Goal: Task Accomplishment & Management: Manage account settings

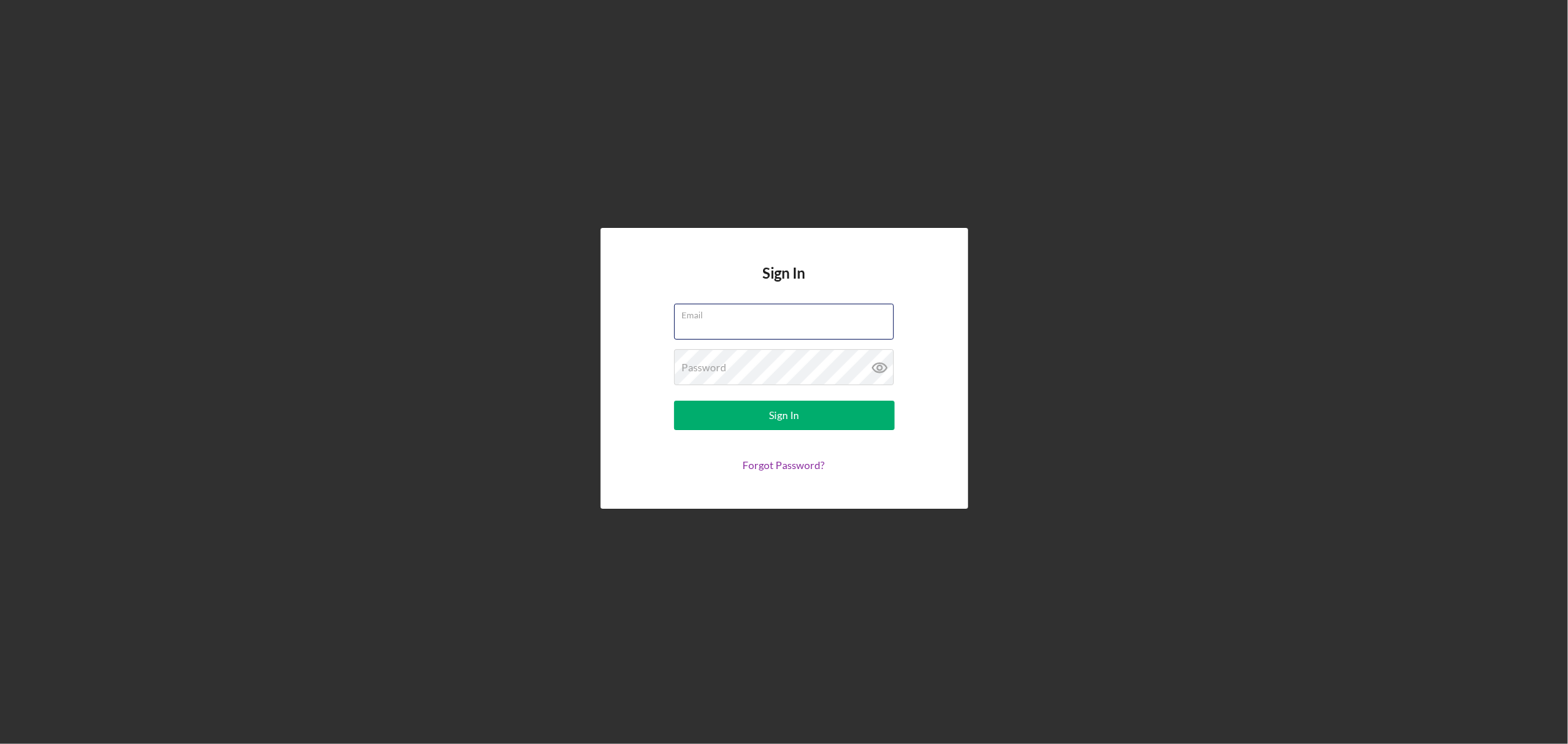
type input "[EMAIL_ADDRESS][DOMAIN_NAME]"
click at [802, 417] on button "Sign In" at bounding box center [784, 415] width 221 height 30
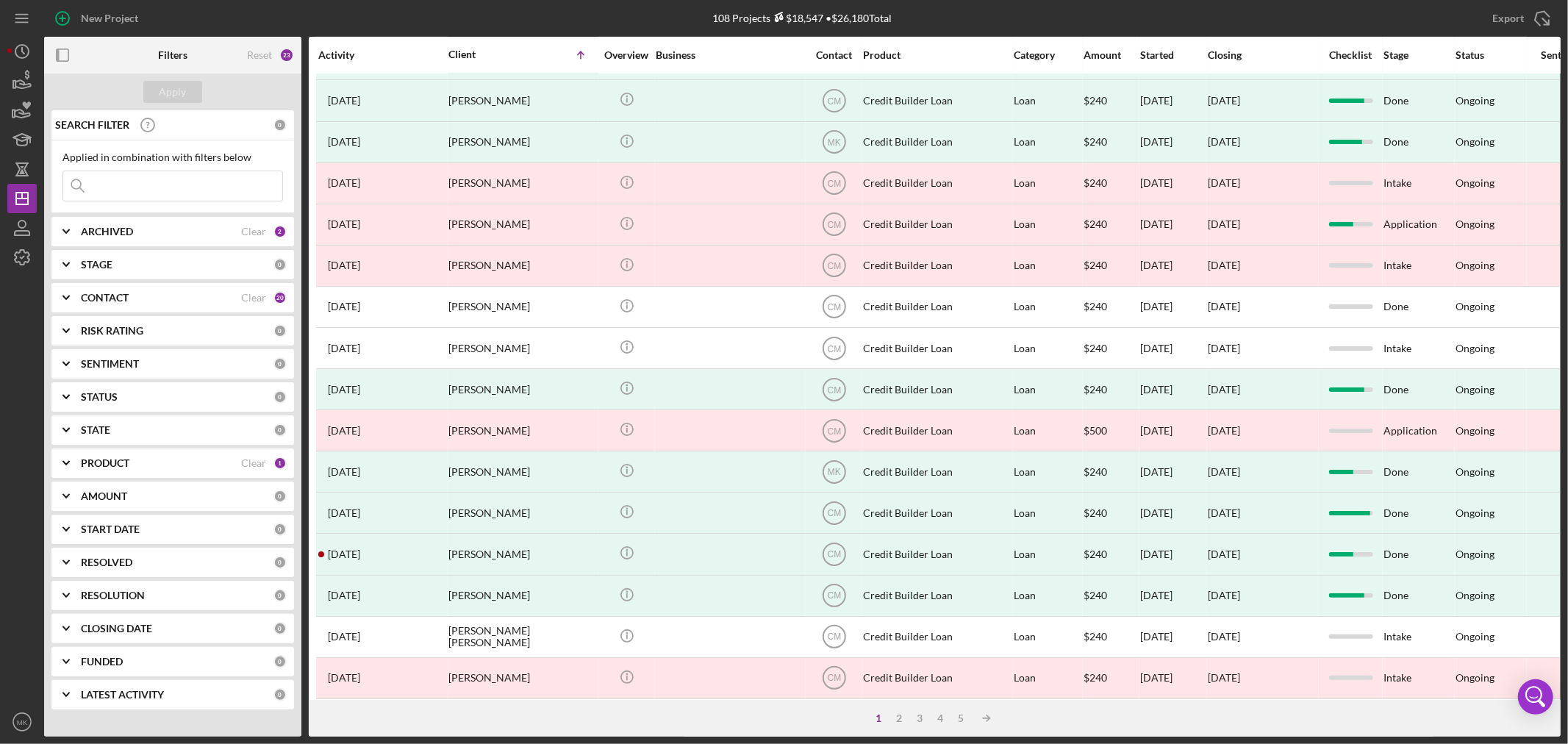
scroll to position [440, 0]
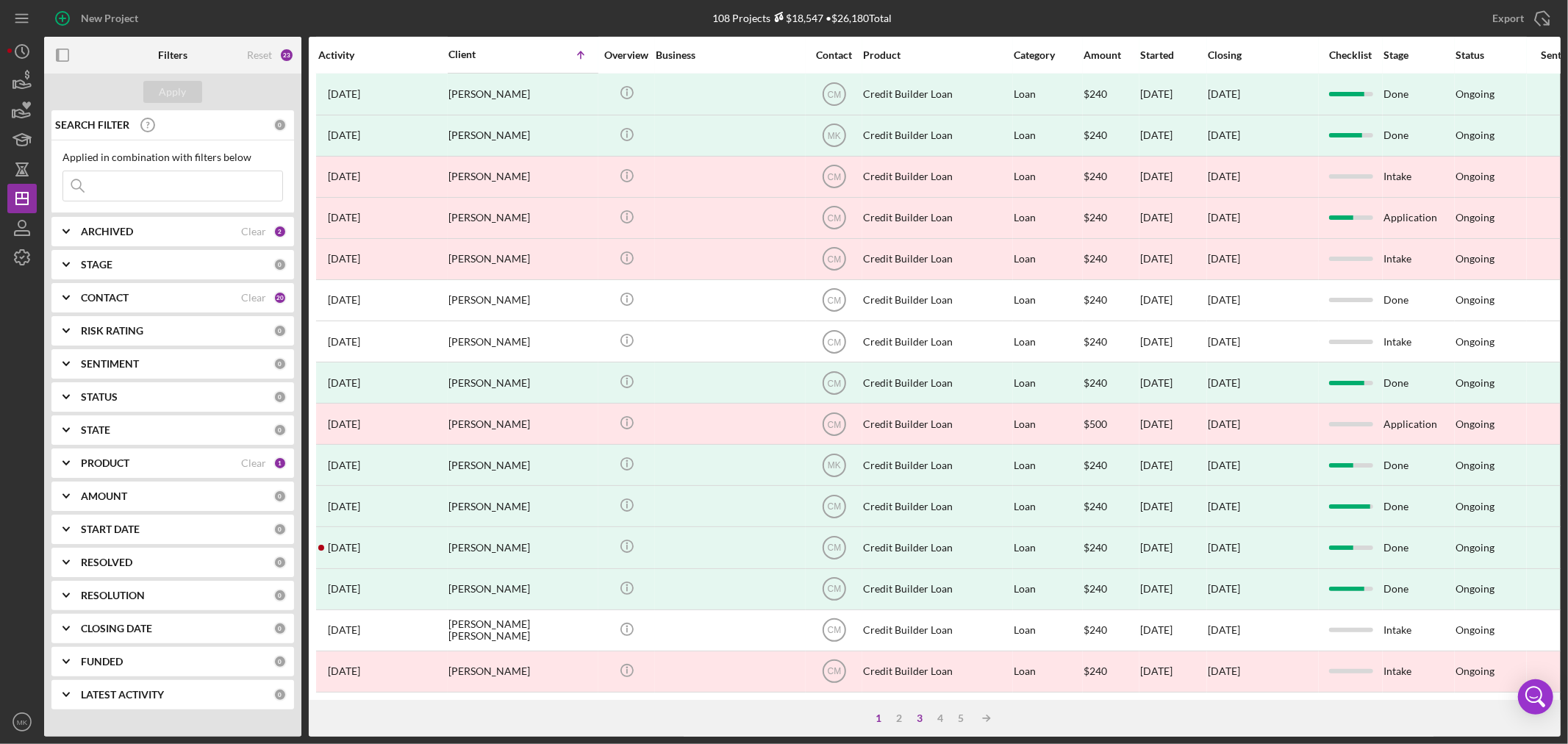
click at [923, 717] on div "3" at bounding box center [920, 718] width 21 height 11
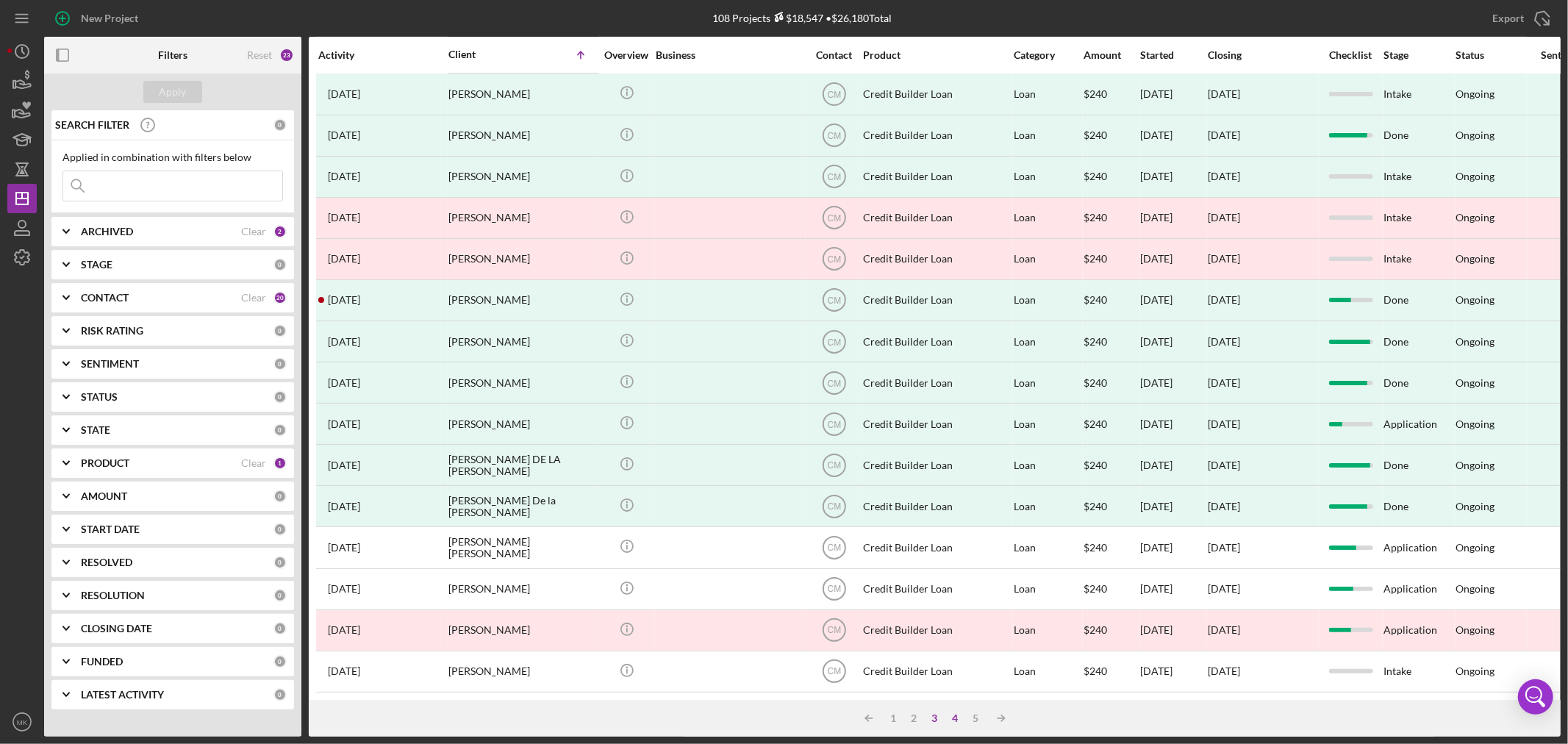
click at [957, 714] on div "4" at bounding box center [955, 718] width 21 height 11
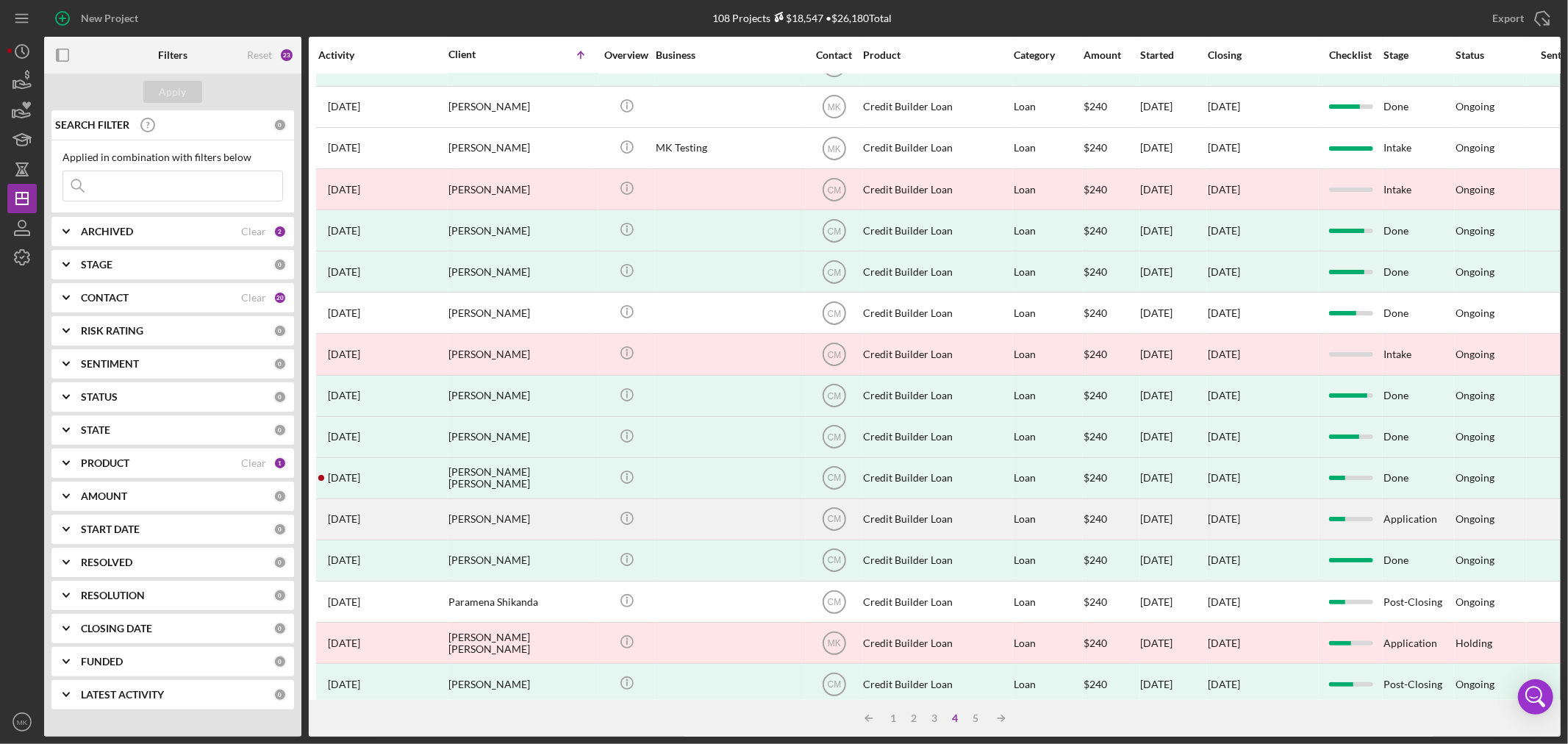
scroll to position [0, 0]
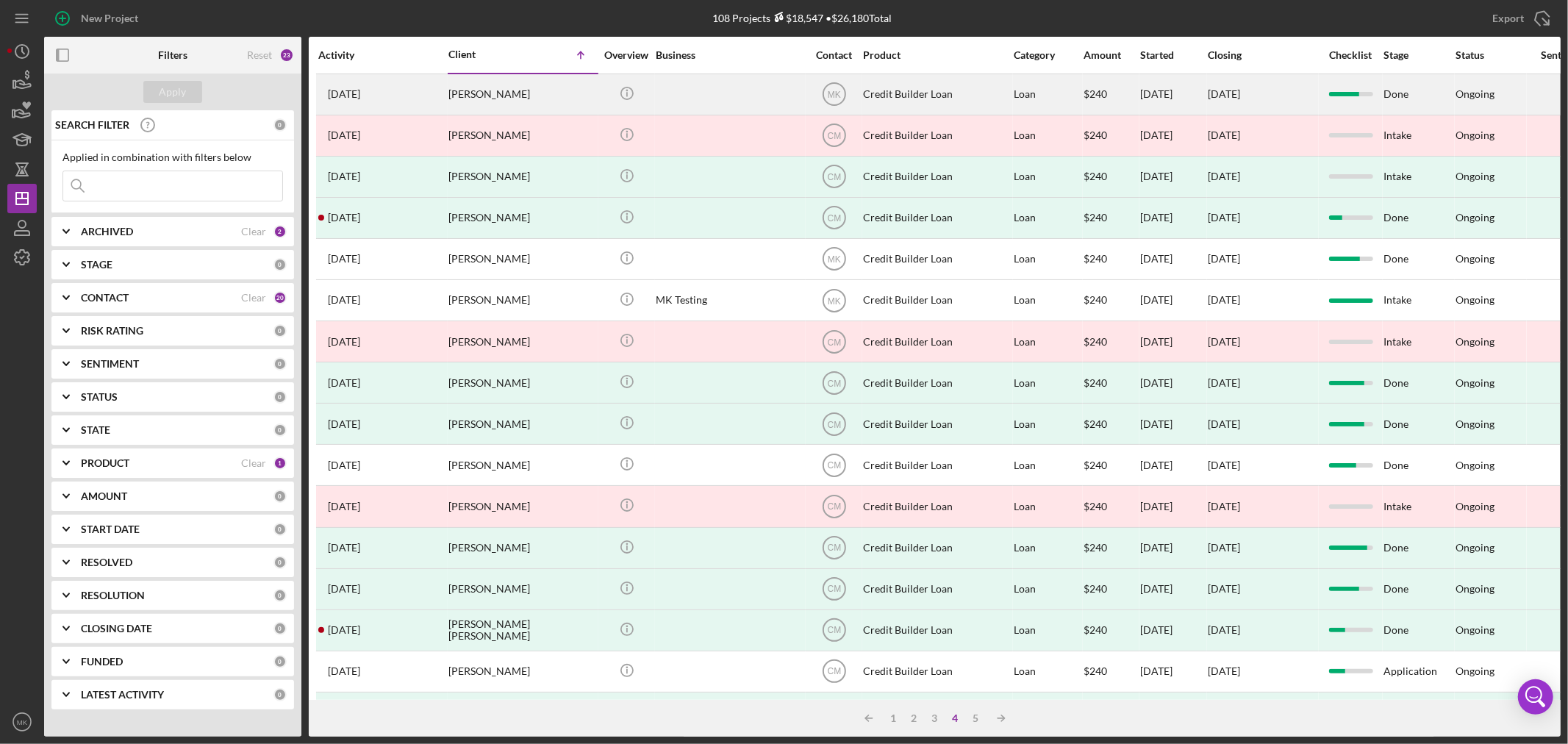
click at [562, 89] on div "[PERSON_NAME]" at bounding box center [522, 94] width 147 height 39
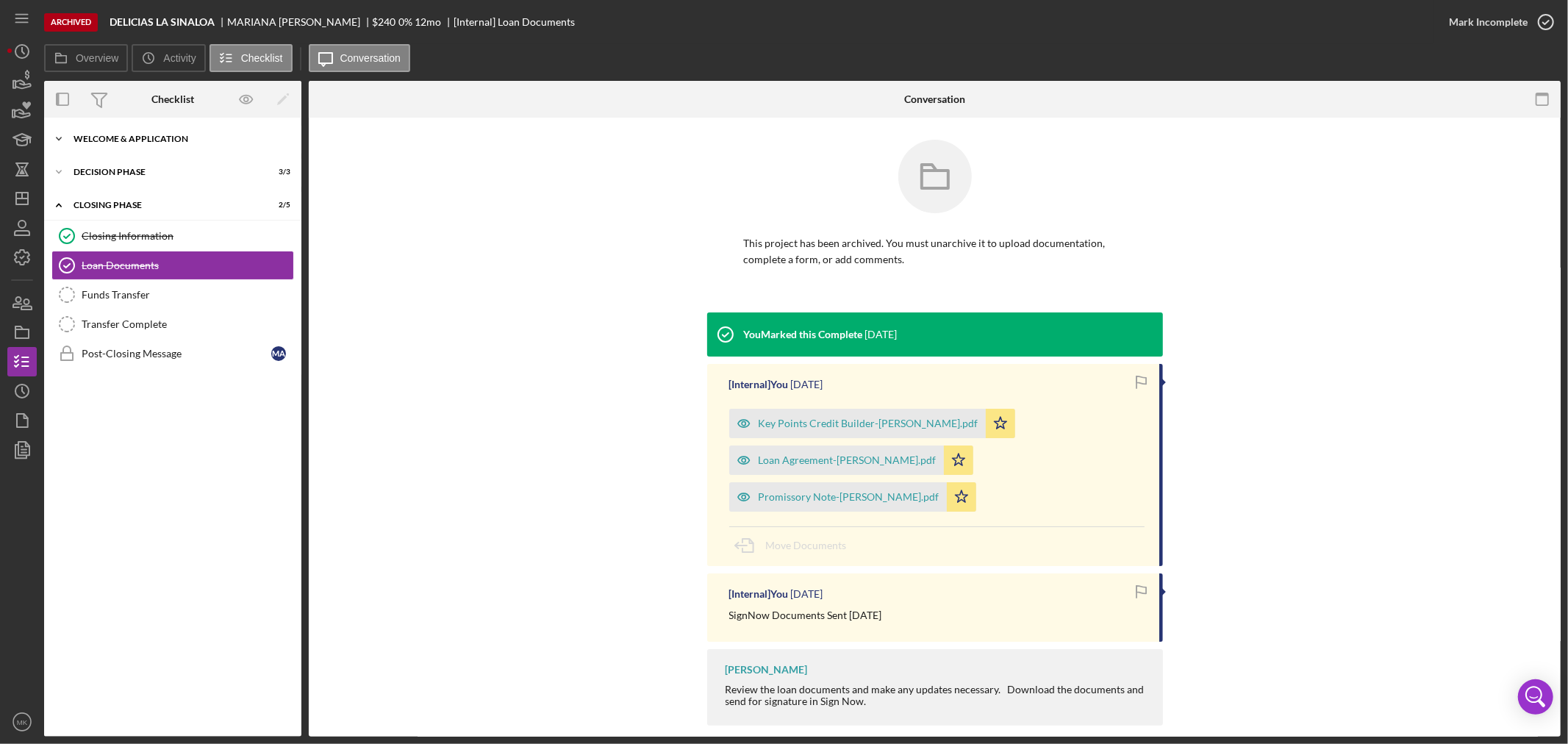
click at [109, 137] on div "Welcome & Application" at bounding box center [178, 139] width 209 height 9
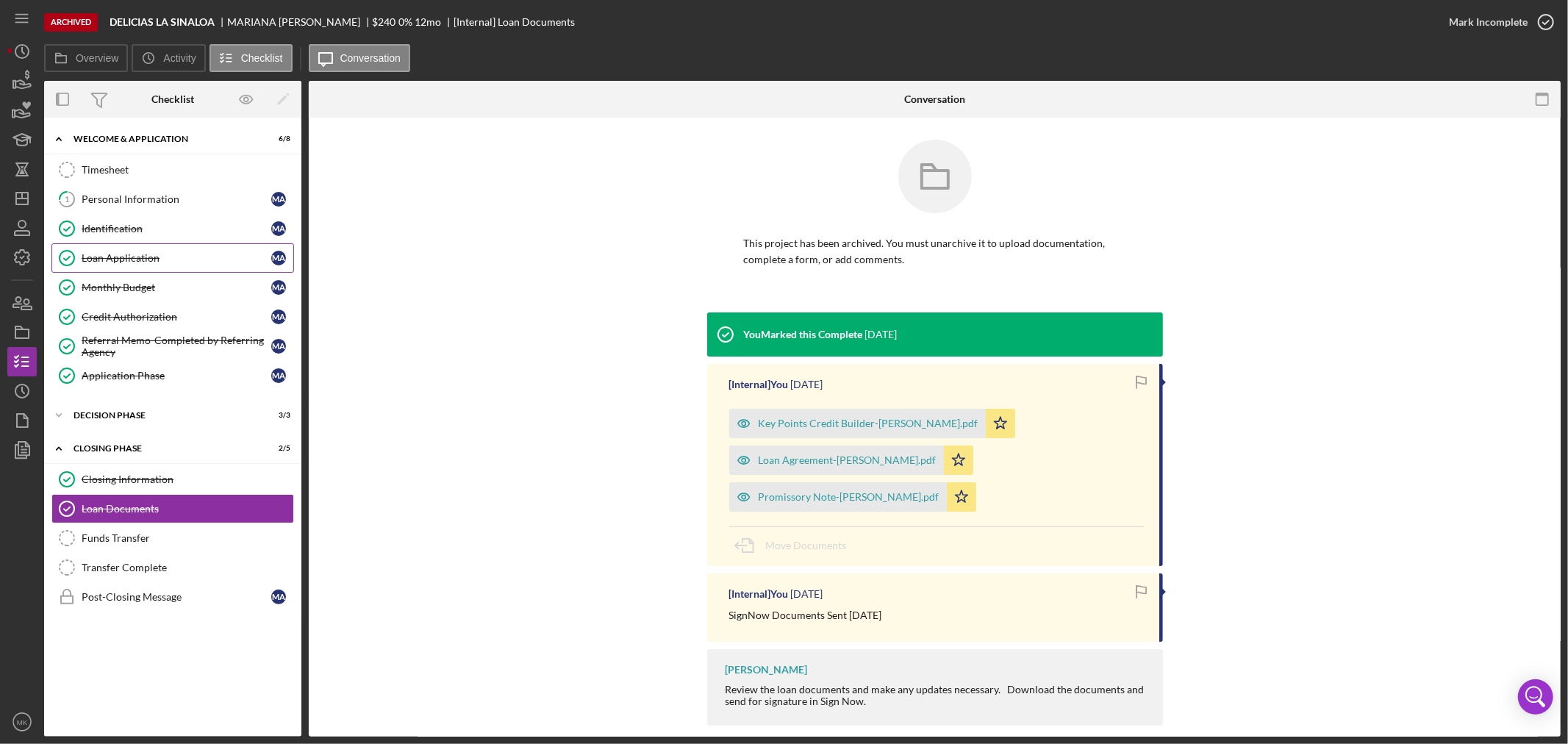
click at [157, 263] on div "Loan Application" at bounding box center [176, 258] width 189 height 11
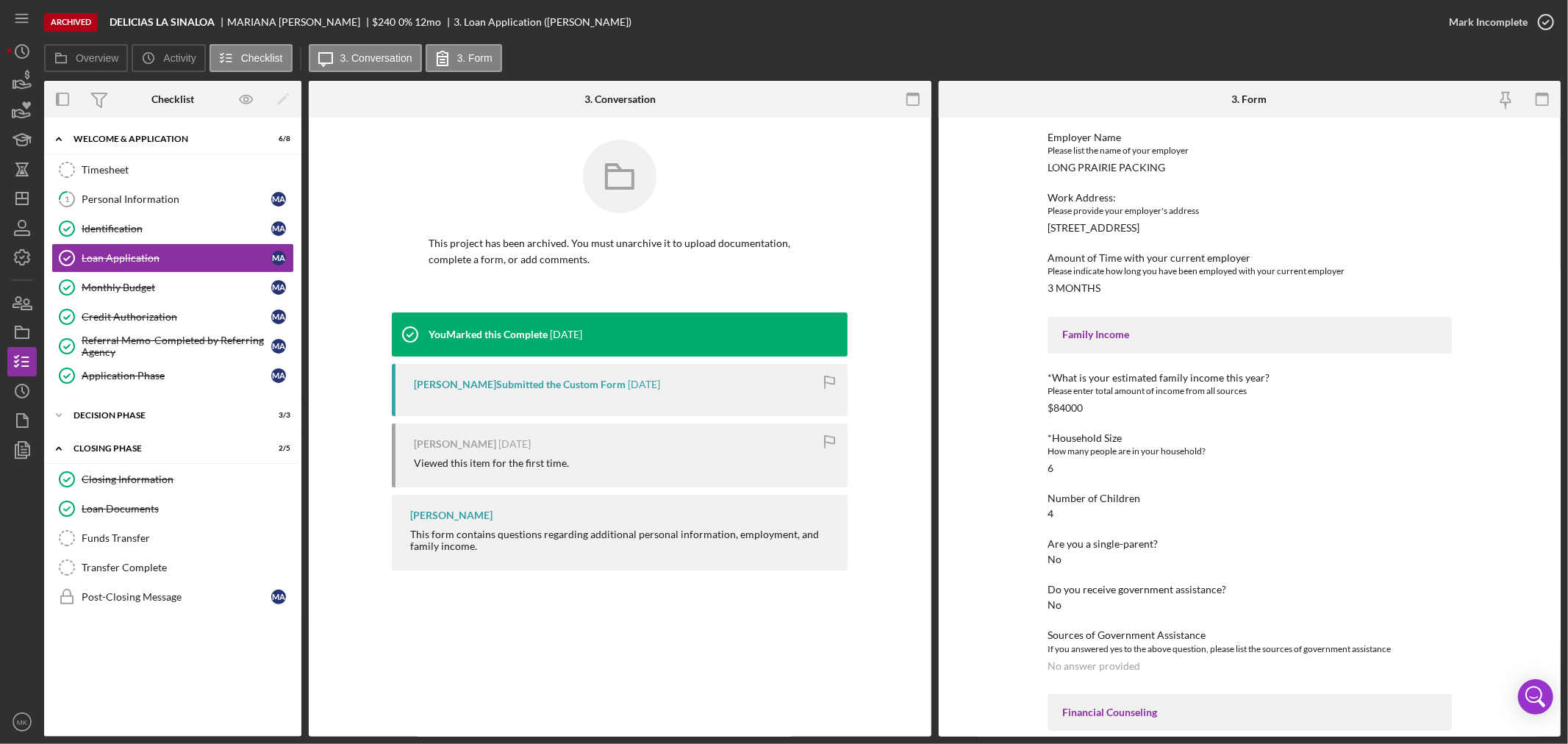
scroll to position [571, 0]
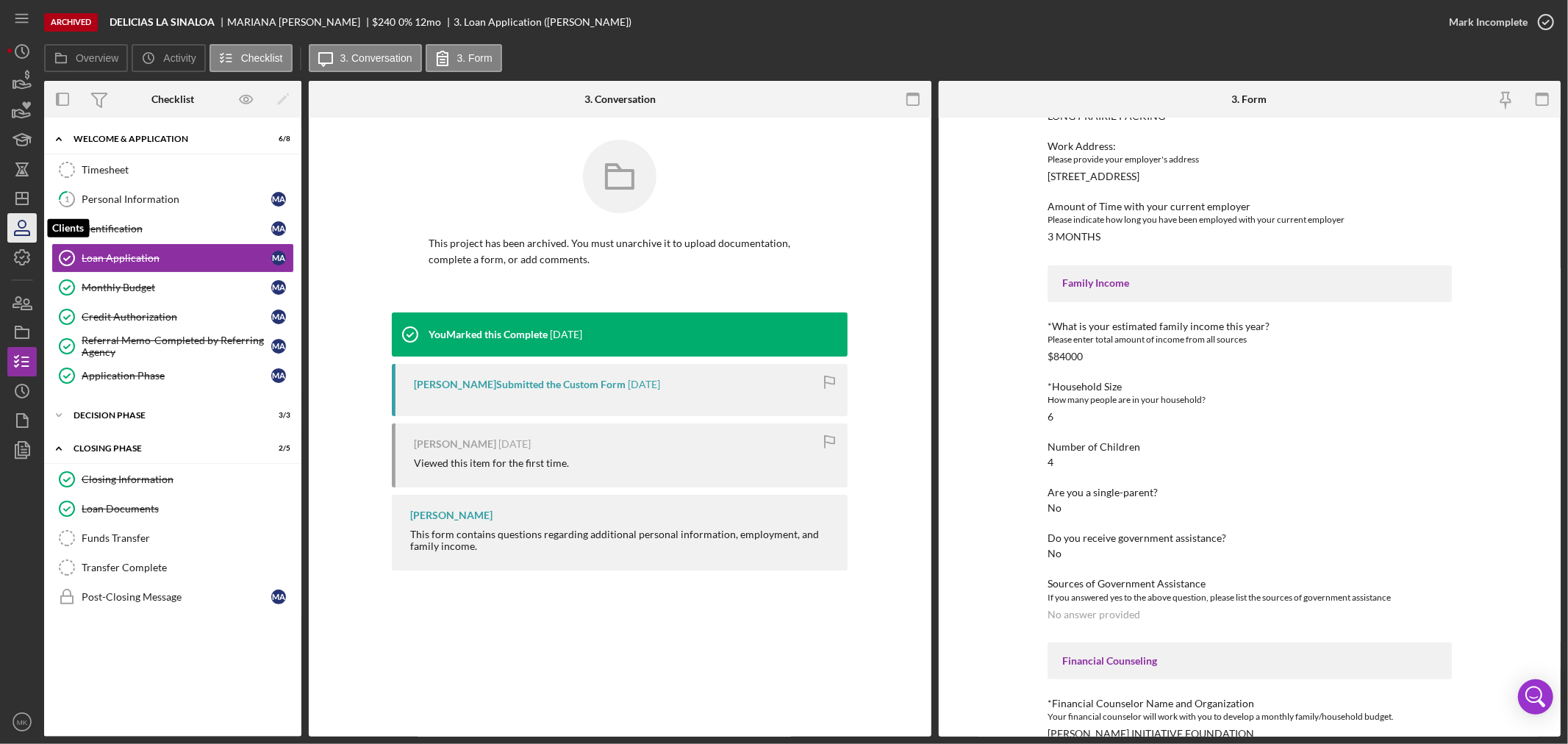
click at [22, 226] on icon "button" at bounding box center [22, 227] width 37 height 37
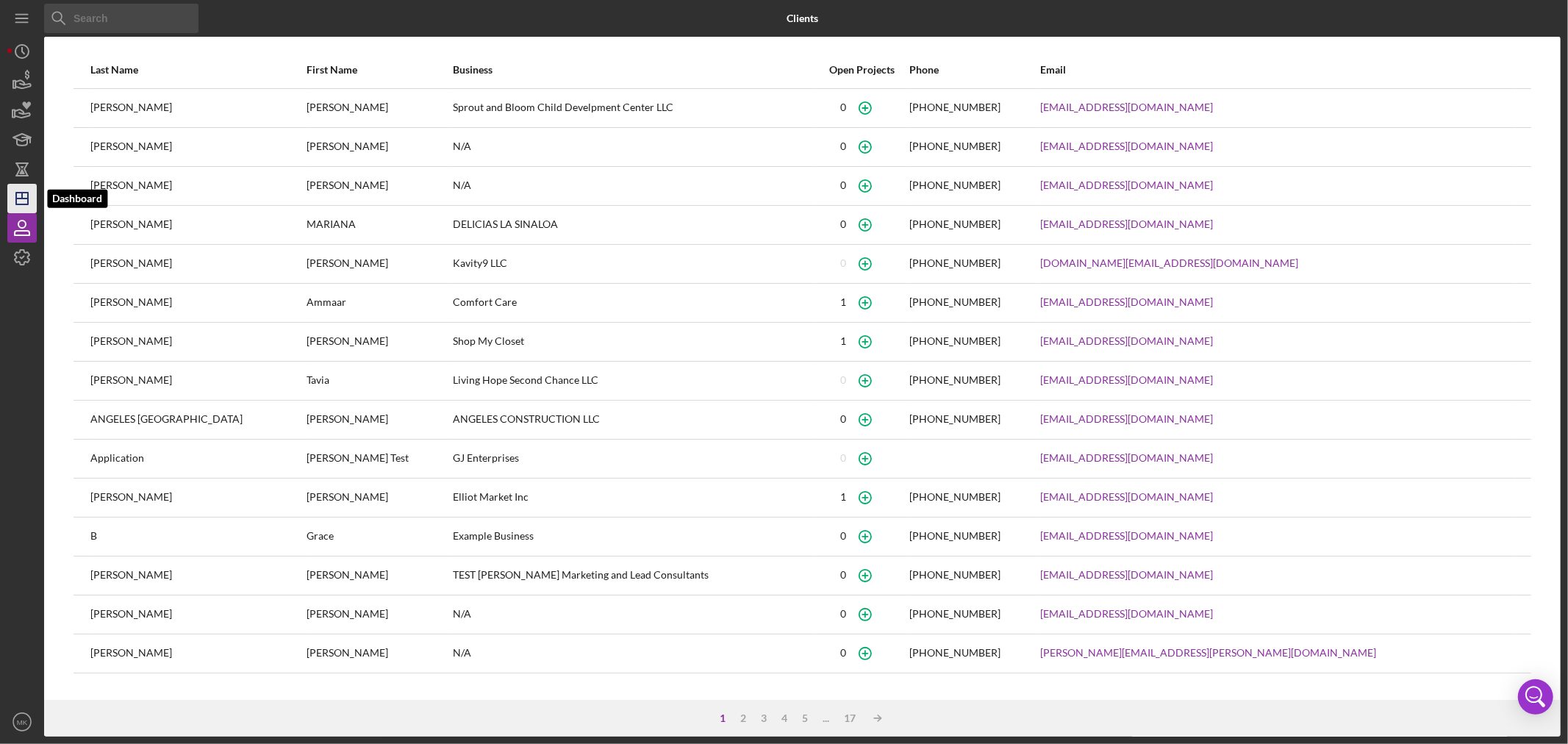
click at [27, 200] on icon "Icon/Dashboard" at bounding box center [22, 199] width 37 height 37
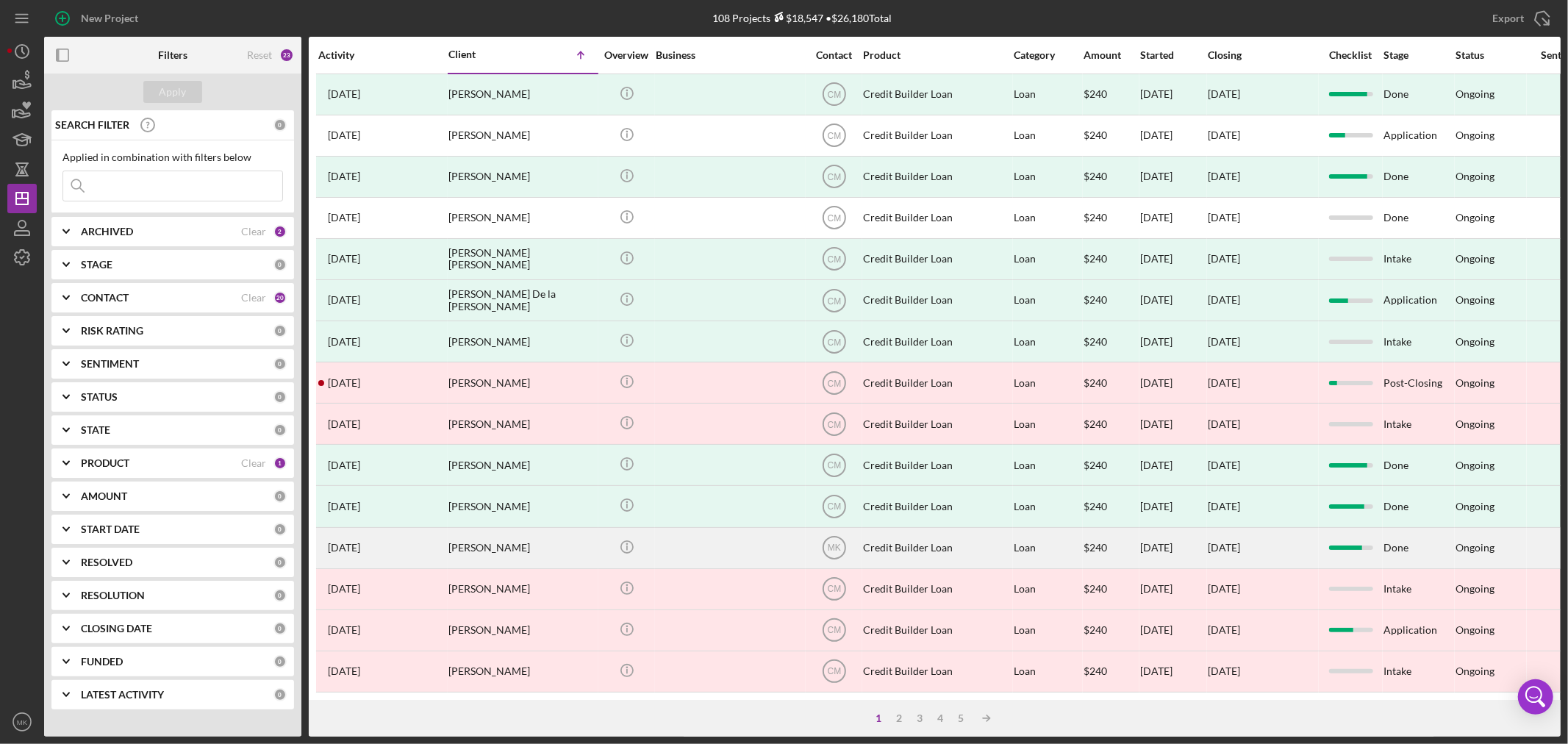
click at [495, 548] on div "[PERSON_NAME]" at bounding box center [522, 548] width 147 height 39
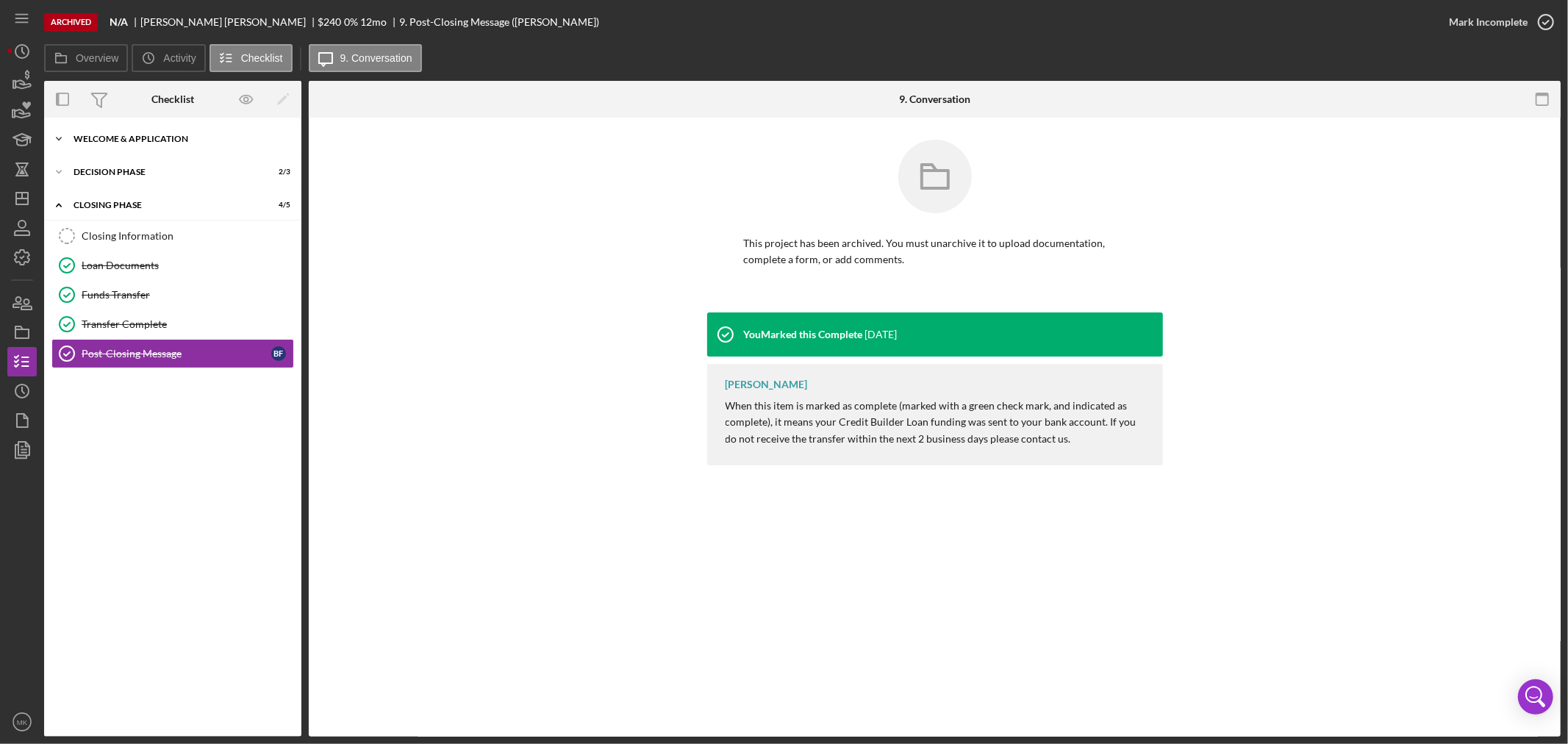
click at [121, 138] on div "Welcome & Application" at bounding box center [178, 139] width 209 height 9
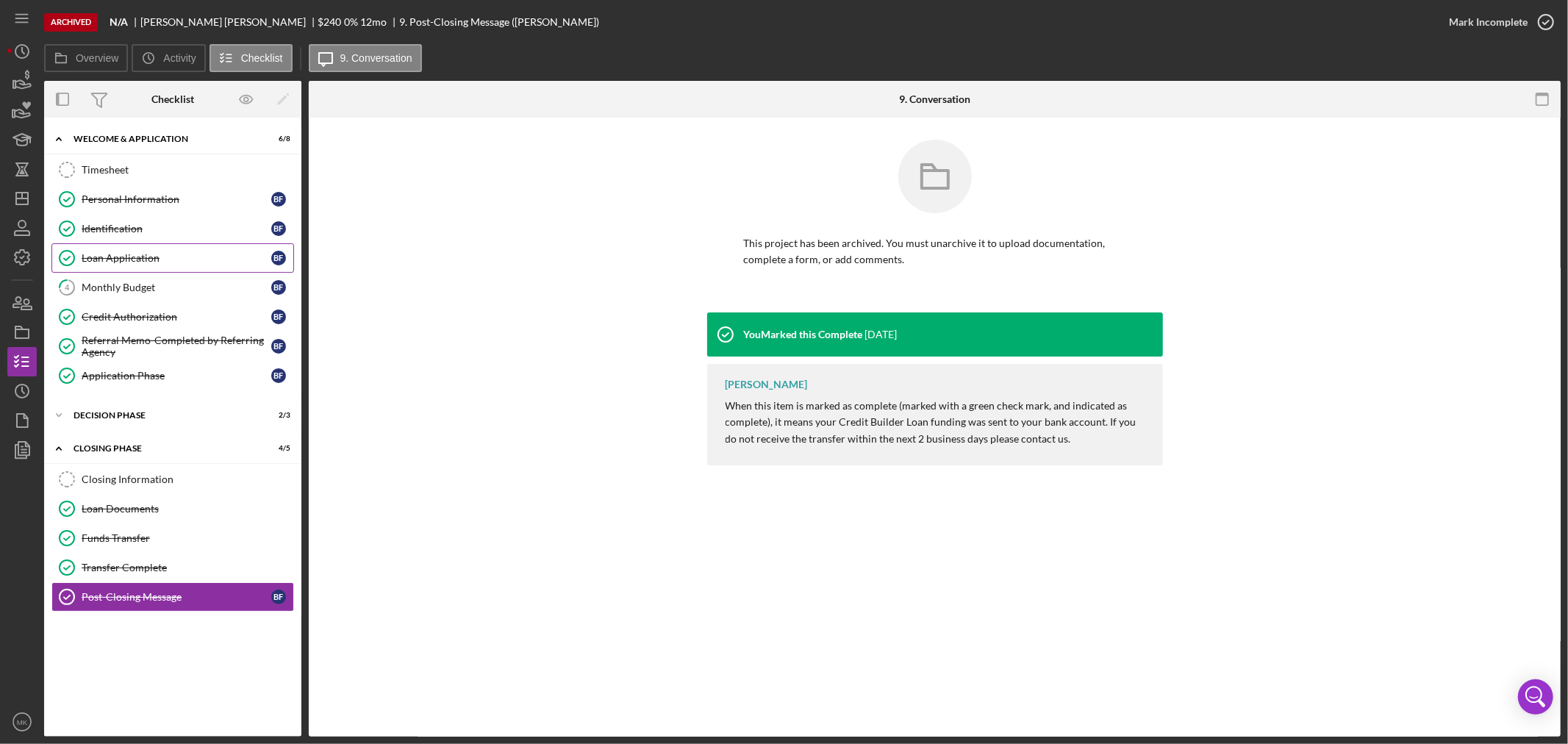
click at [152, 262] on div "Loan Application" at bounding box center [176, 258] width 189 height 11
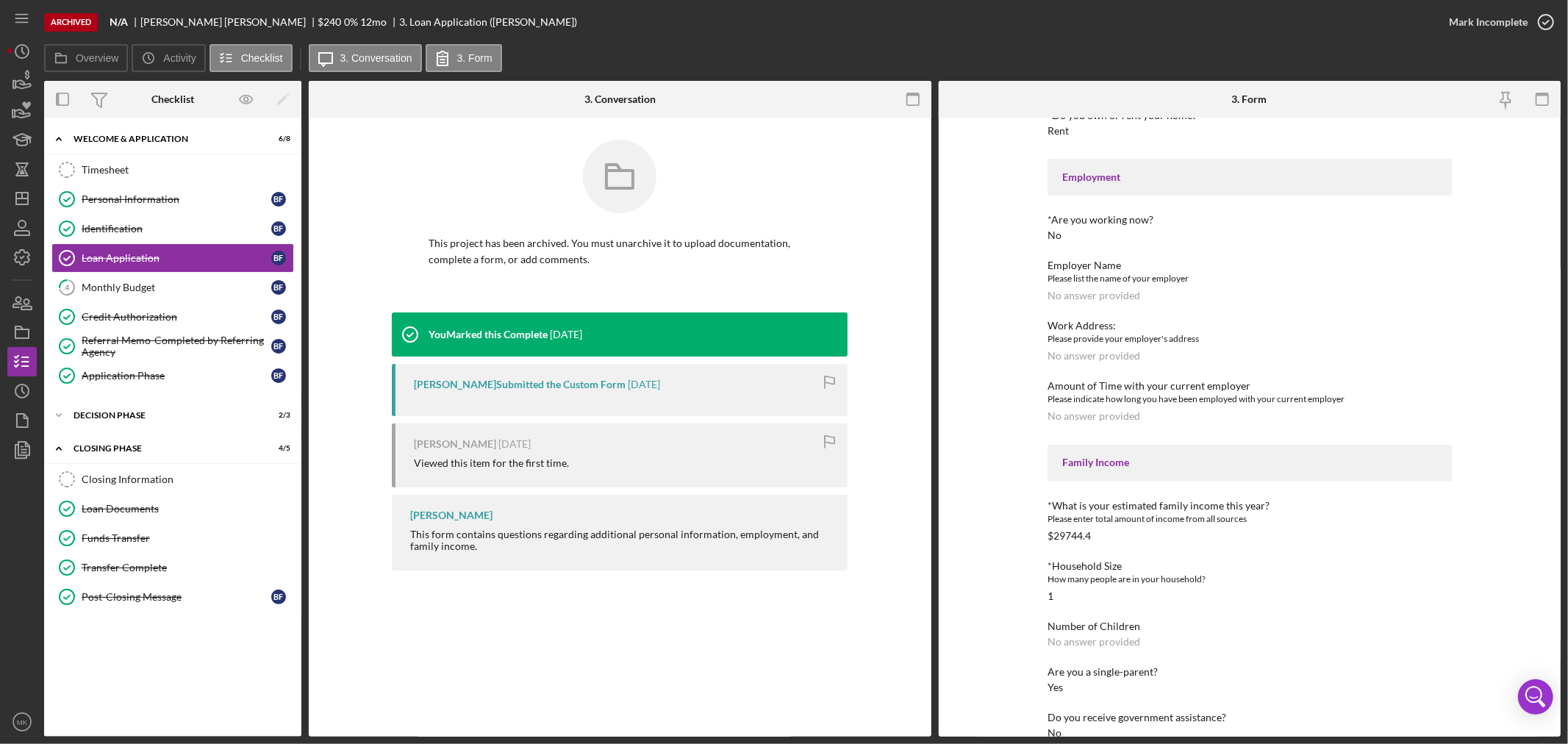
scroll to position [408, 0]
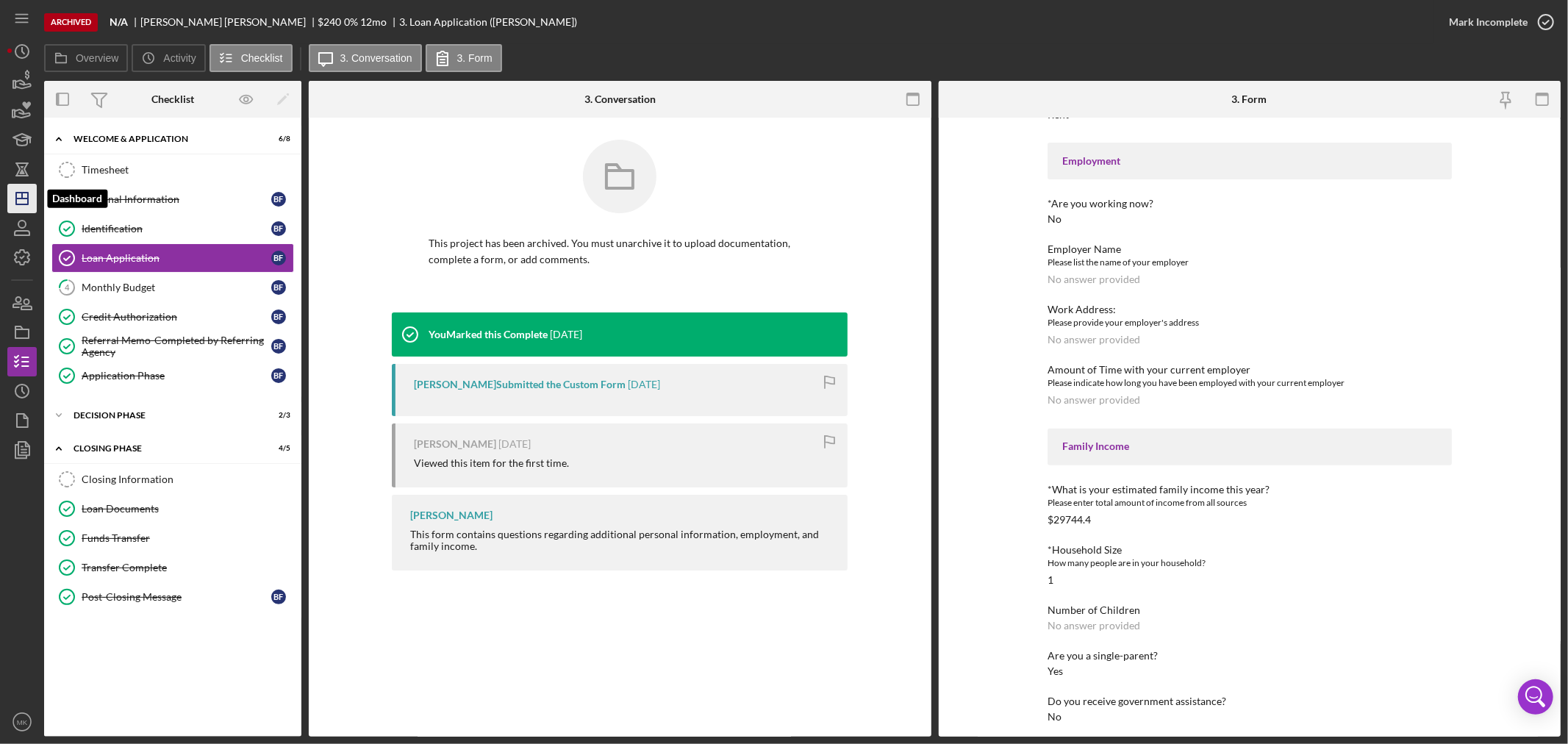
click at [23, 196] on icon "Icon/Dashboard" at bounding box center [22, 199] width 37 height 37
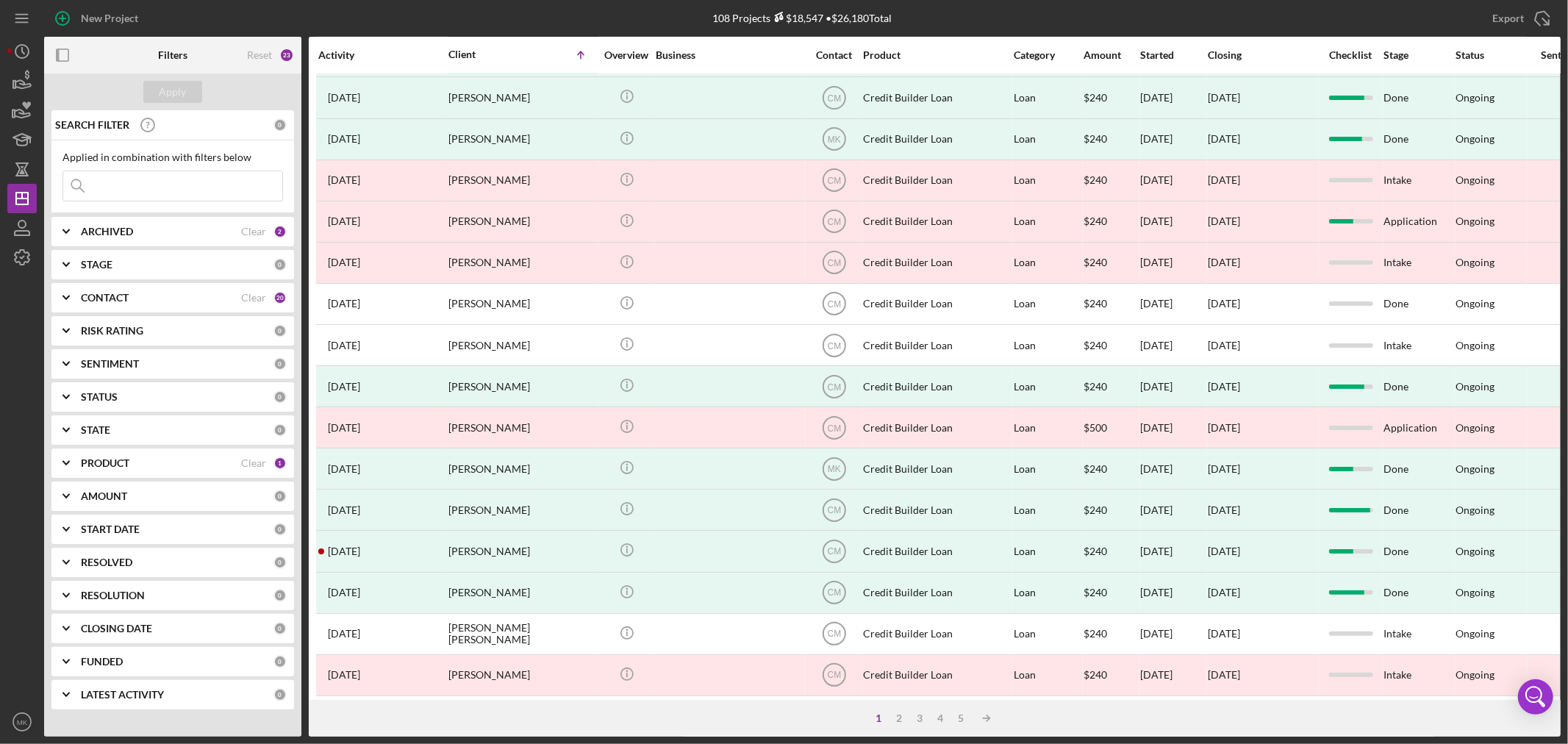
scroll to position [440, 0]
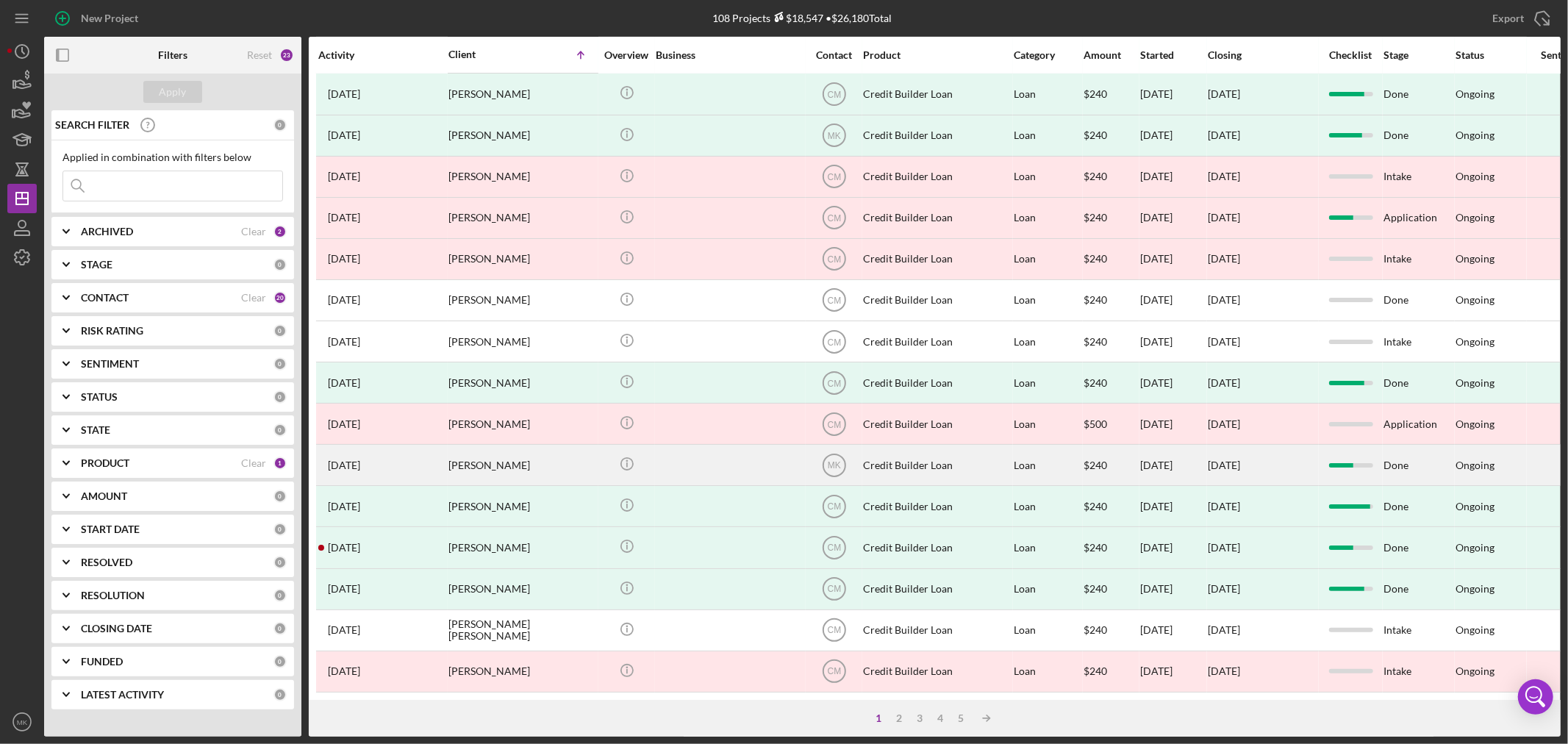
click at [520, 450] on div "[PERSON_NAME]" at bounding box center [522, 465] width 147 height 39
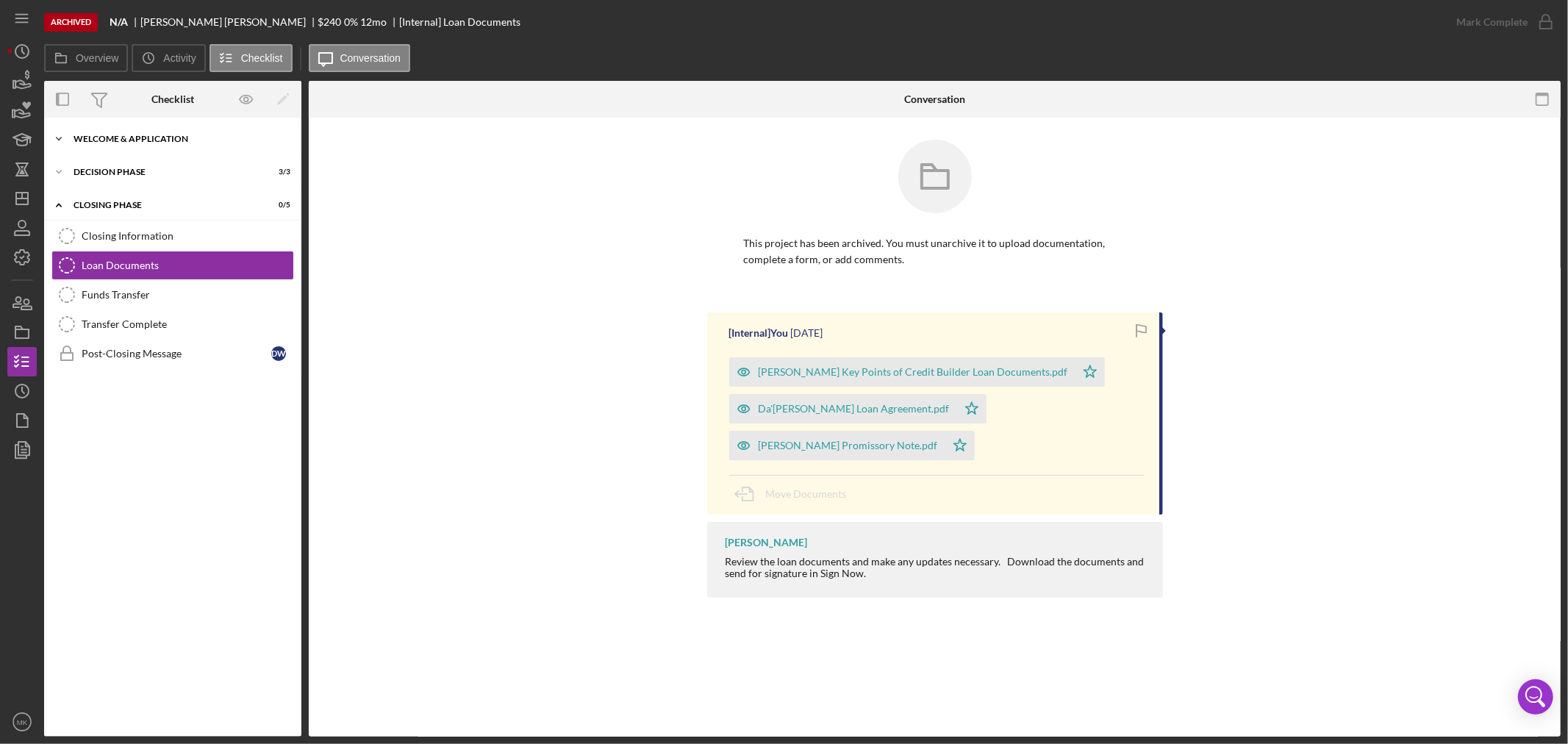
click at [151, 138] on div "Welcome & Application" at bounding box center [178, 139] width 209 height 9
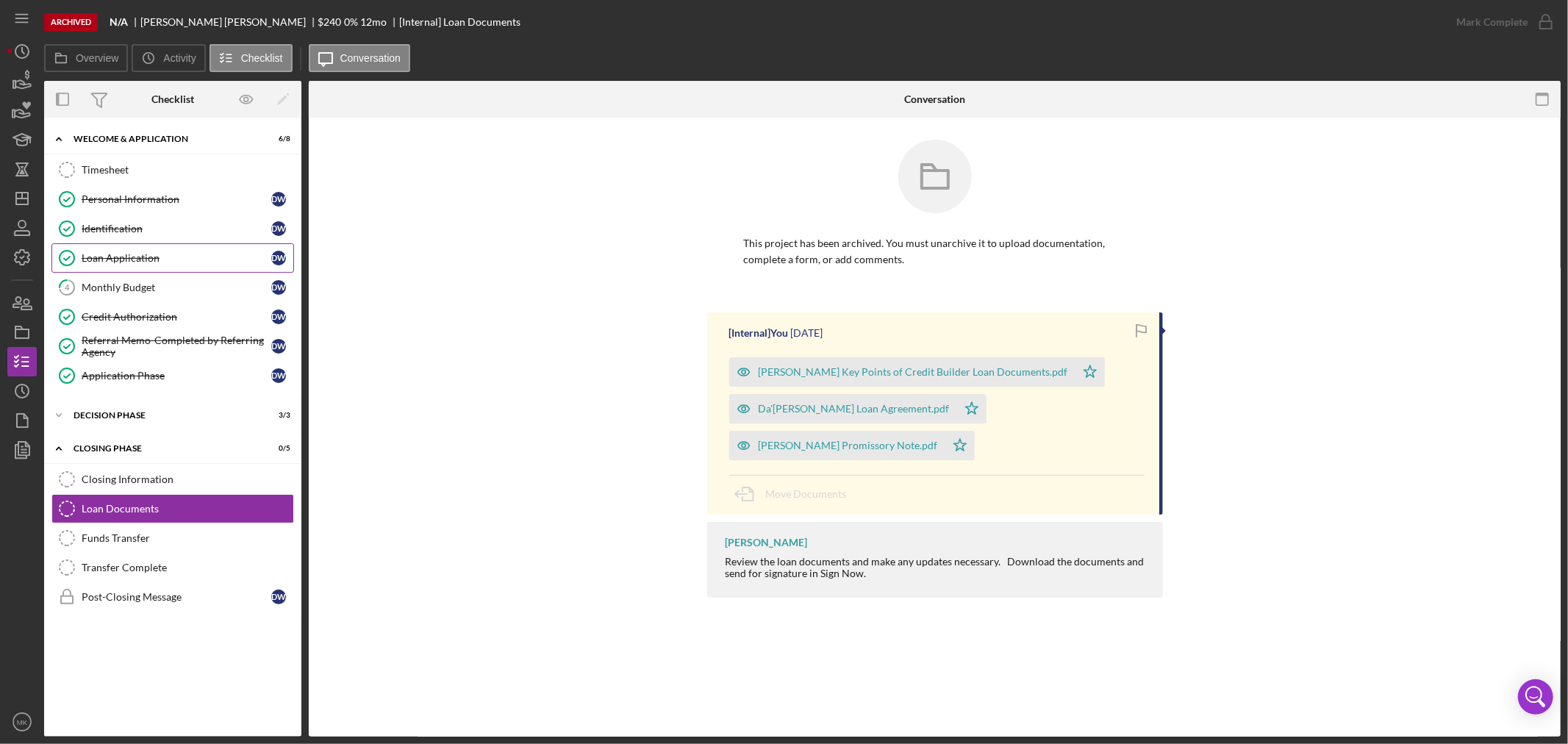
click at [177, 262] on div "Loan Application" at bounding box center [176, 258] width 189 height 11
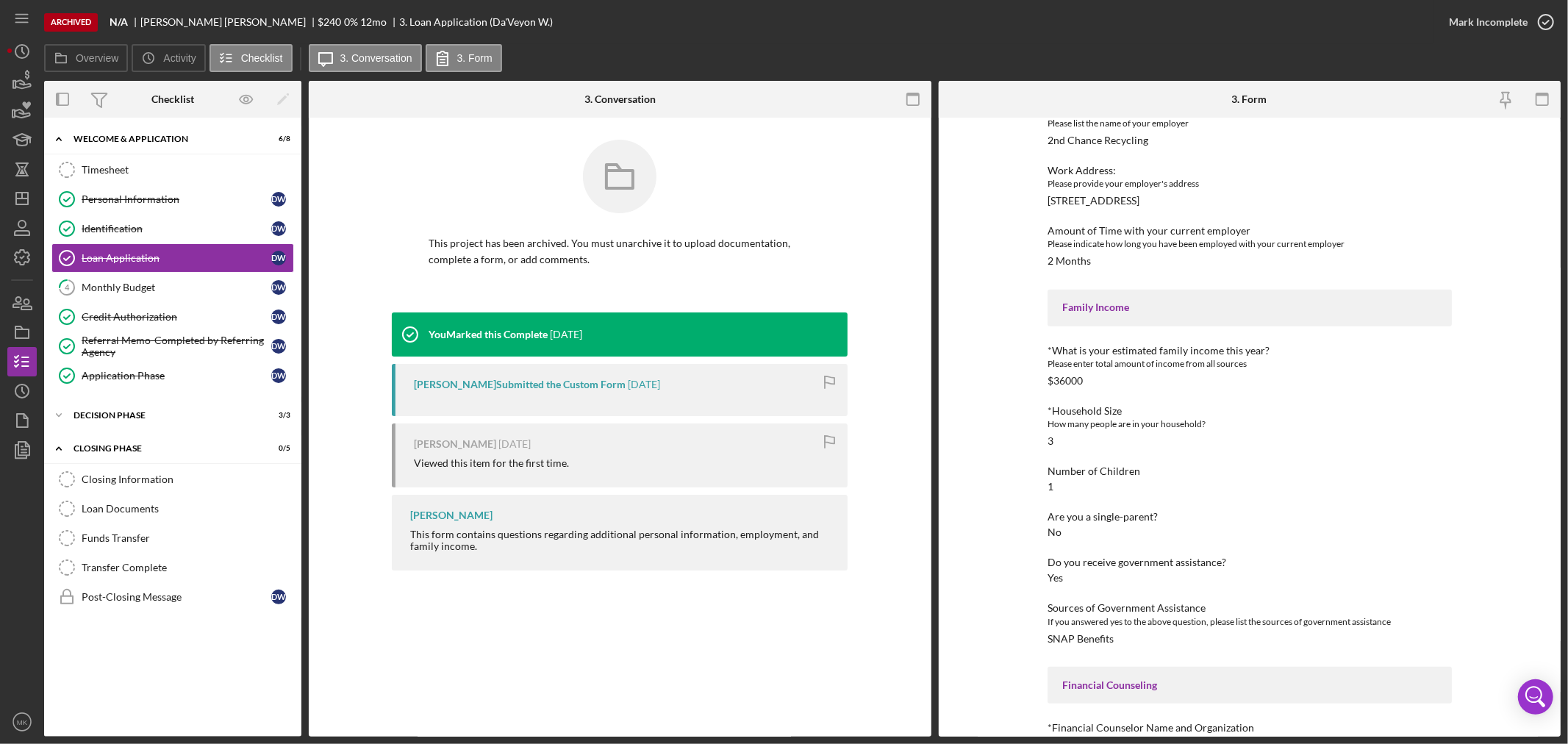
scroll to position [571, 0]
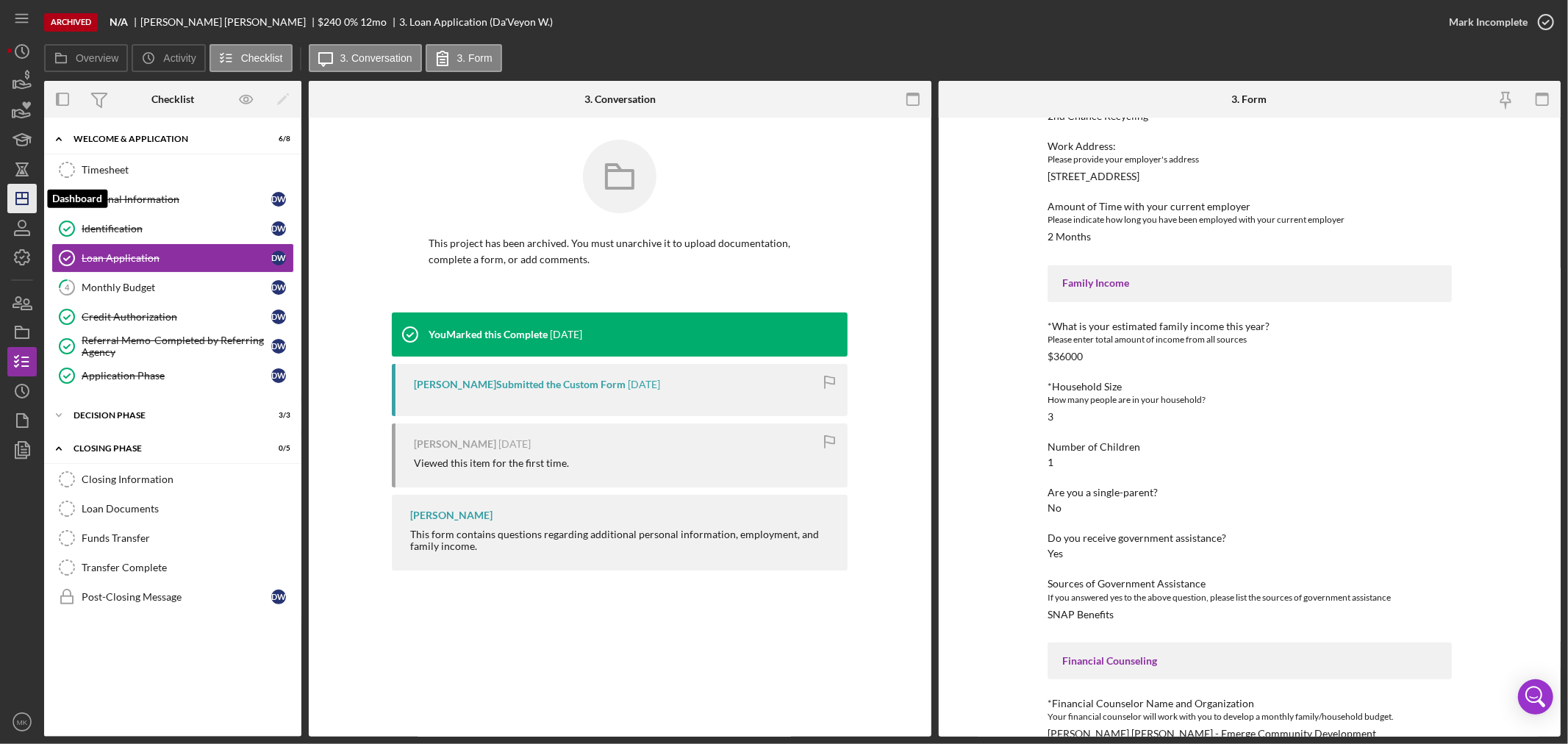
click at [22, 202] on icon "Icon/Dashboard" at bounding box center [22, 199] width 37 height 37
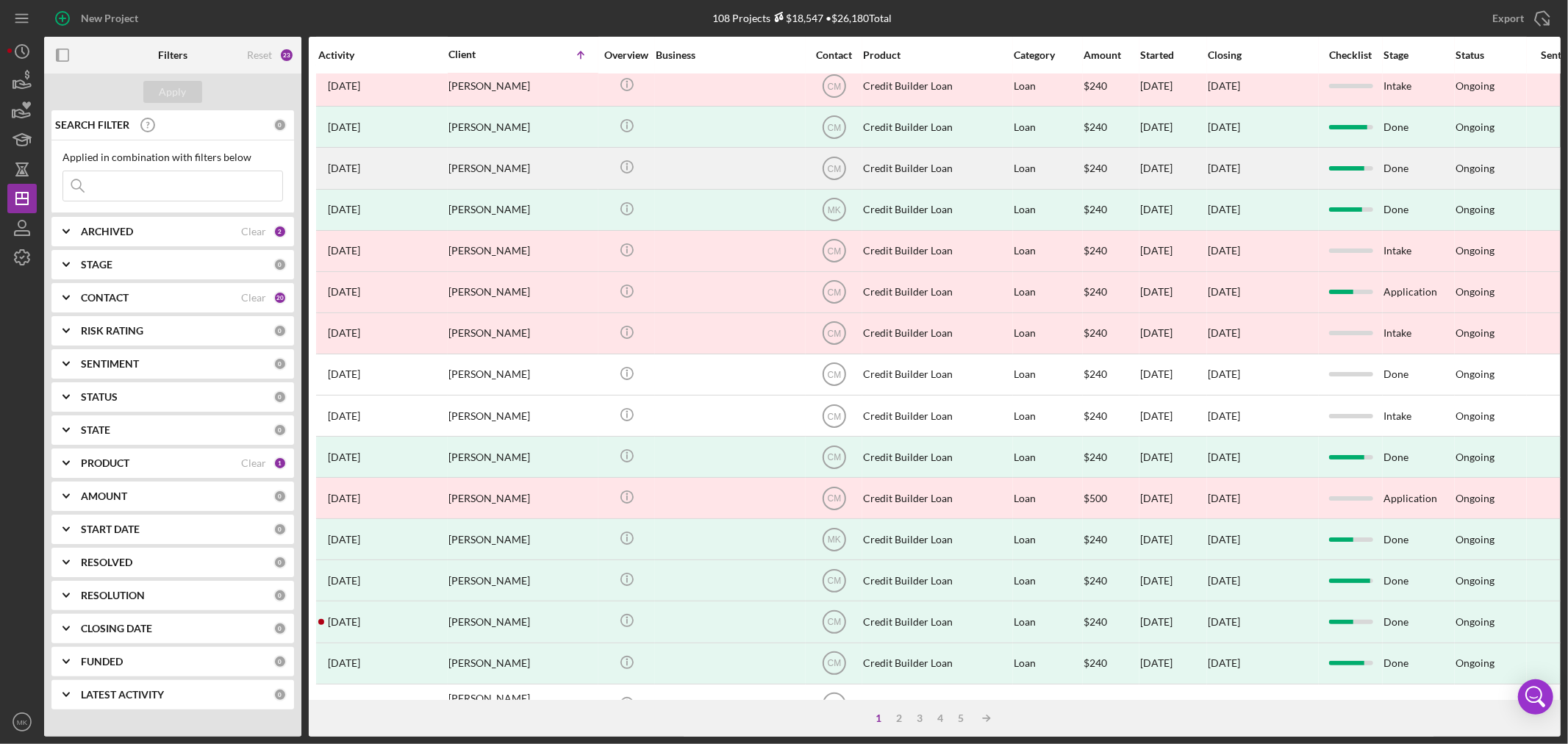
scroll to position [440, 0]
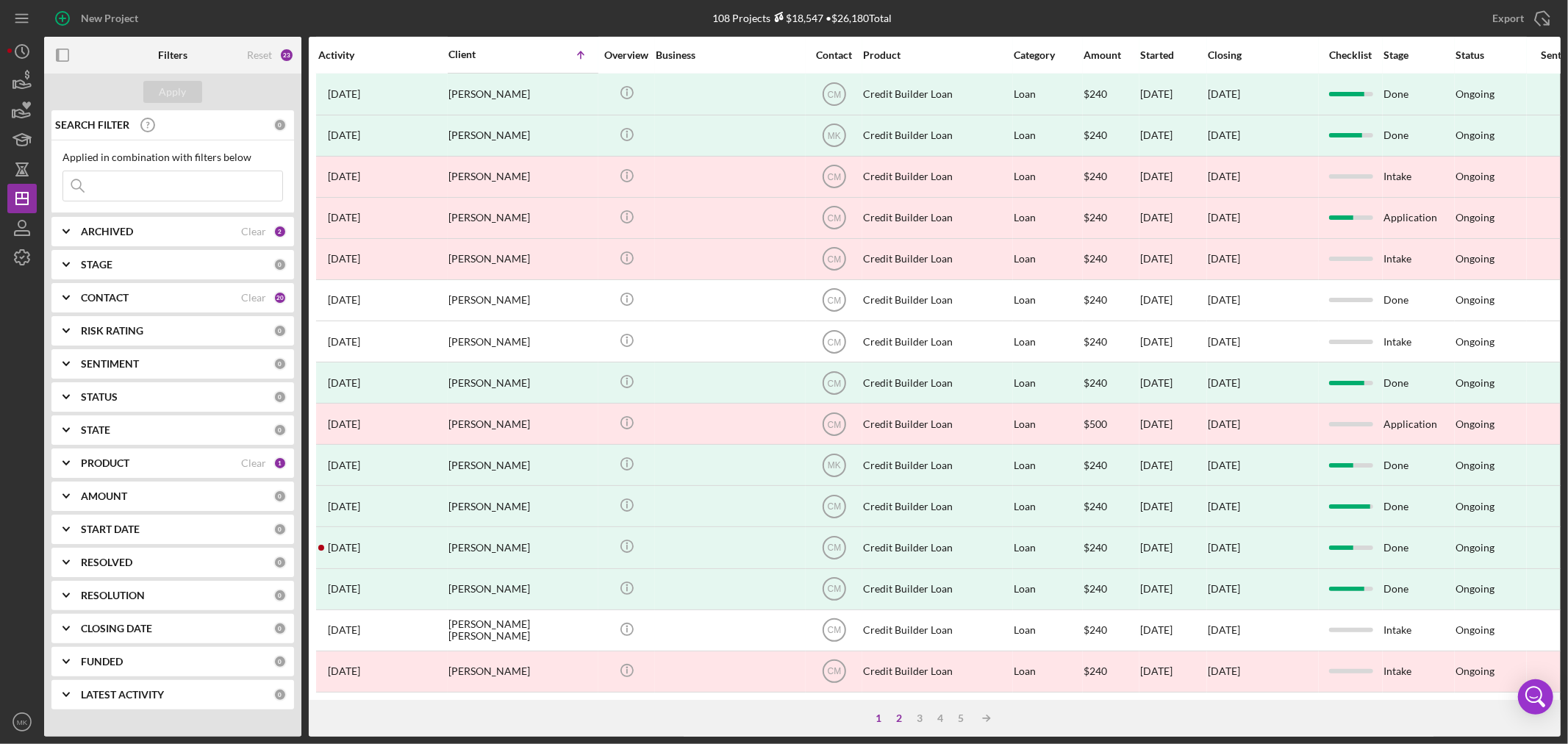
click at [899, 714] on div "2" at bounding box center [899, 718] width 21 height 11
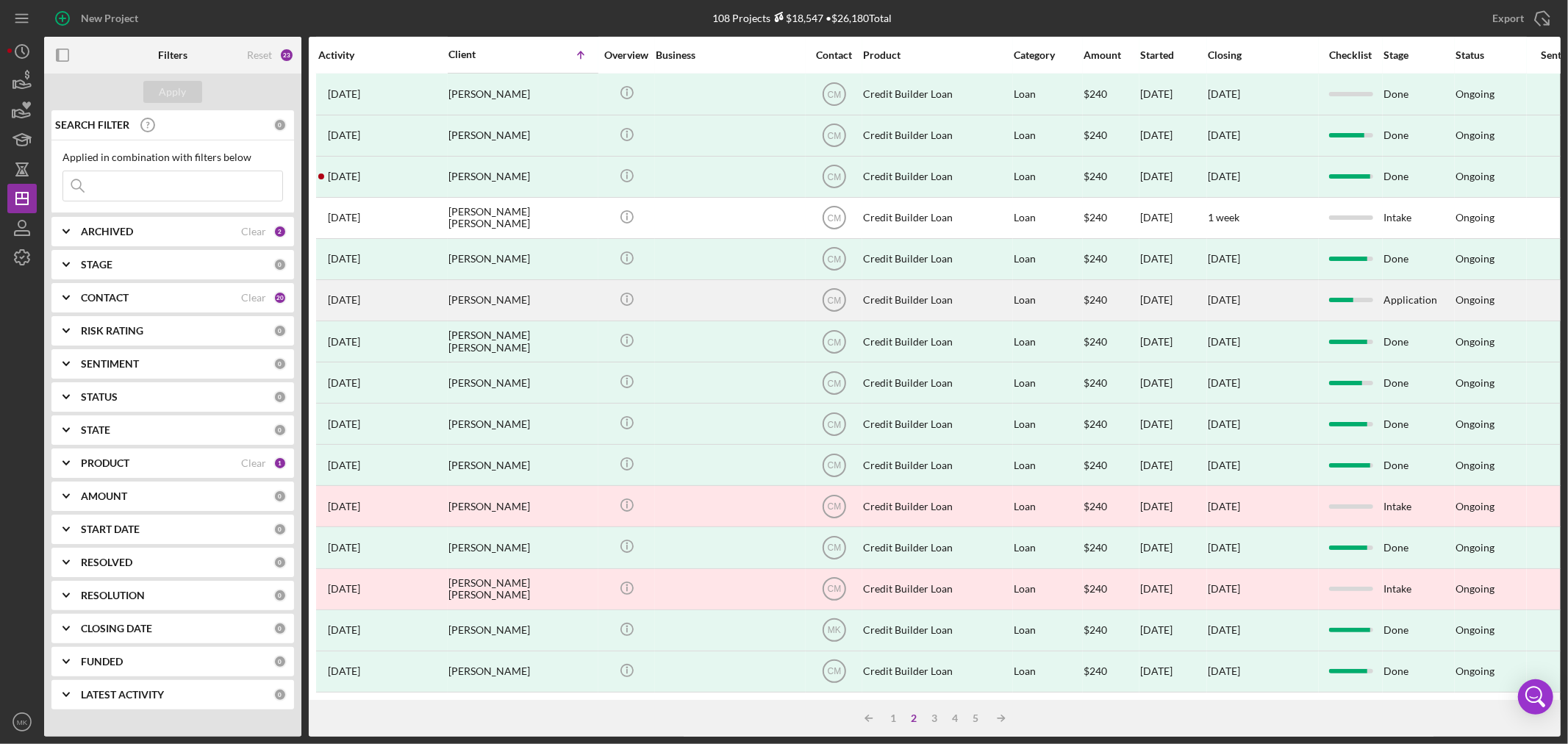
scroll to position [0, 0]
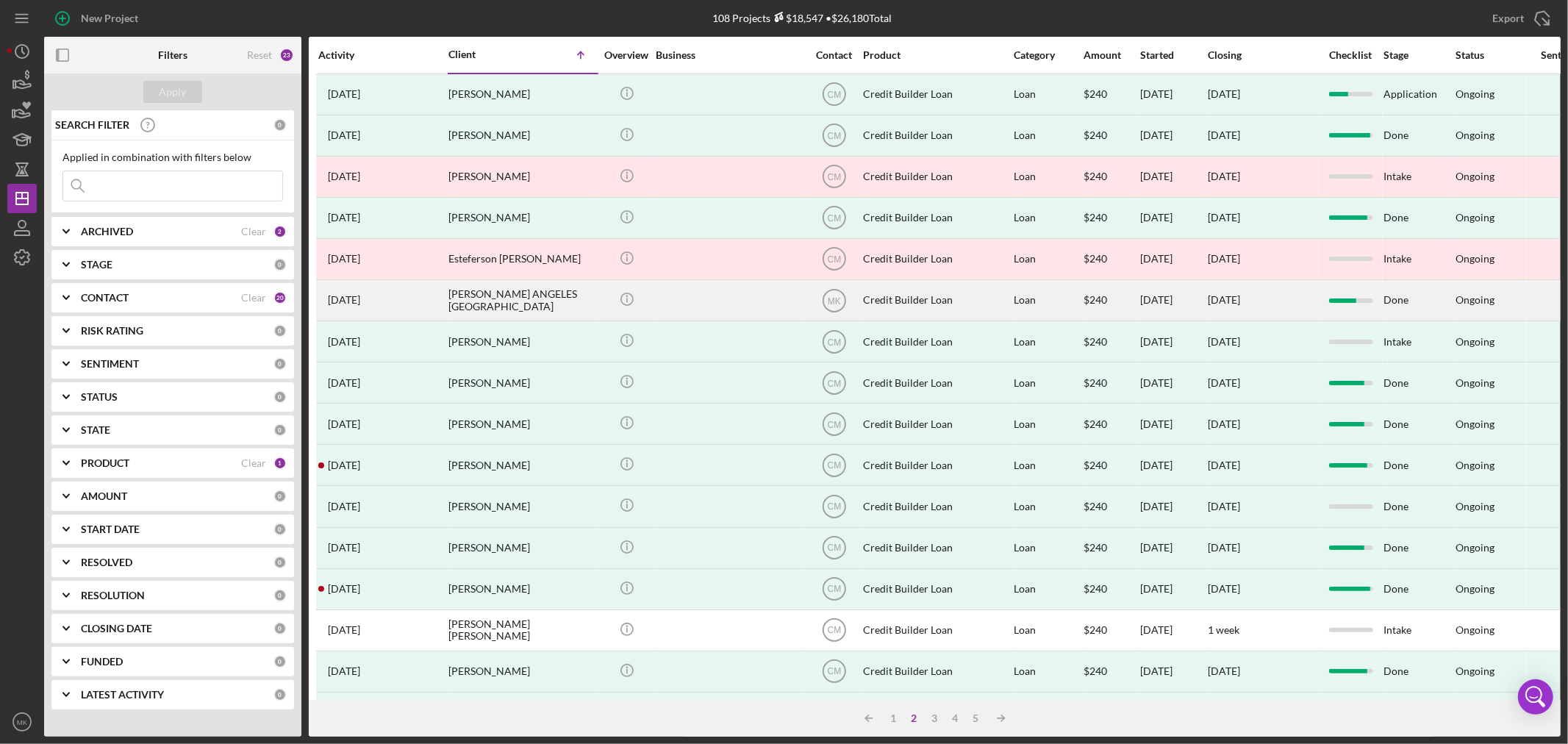
click at [527, 299] on div "[PERSON_NAME] ANGELES [GEOGRAPHIC_DATA]" at bounding box center [522, 300] width 147 height 39
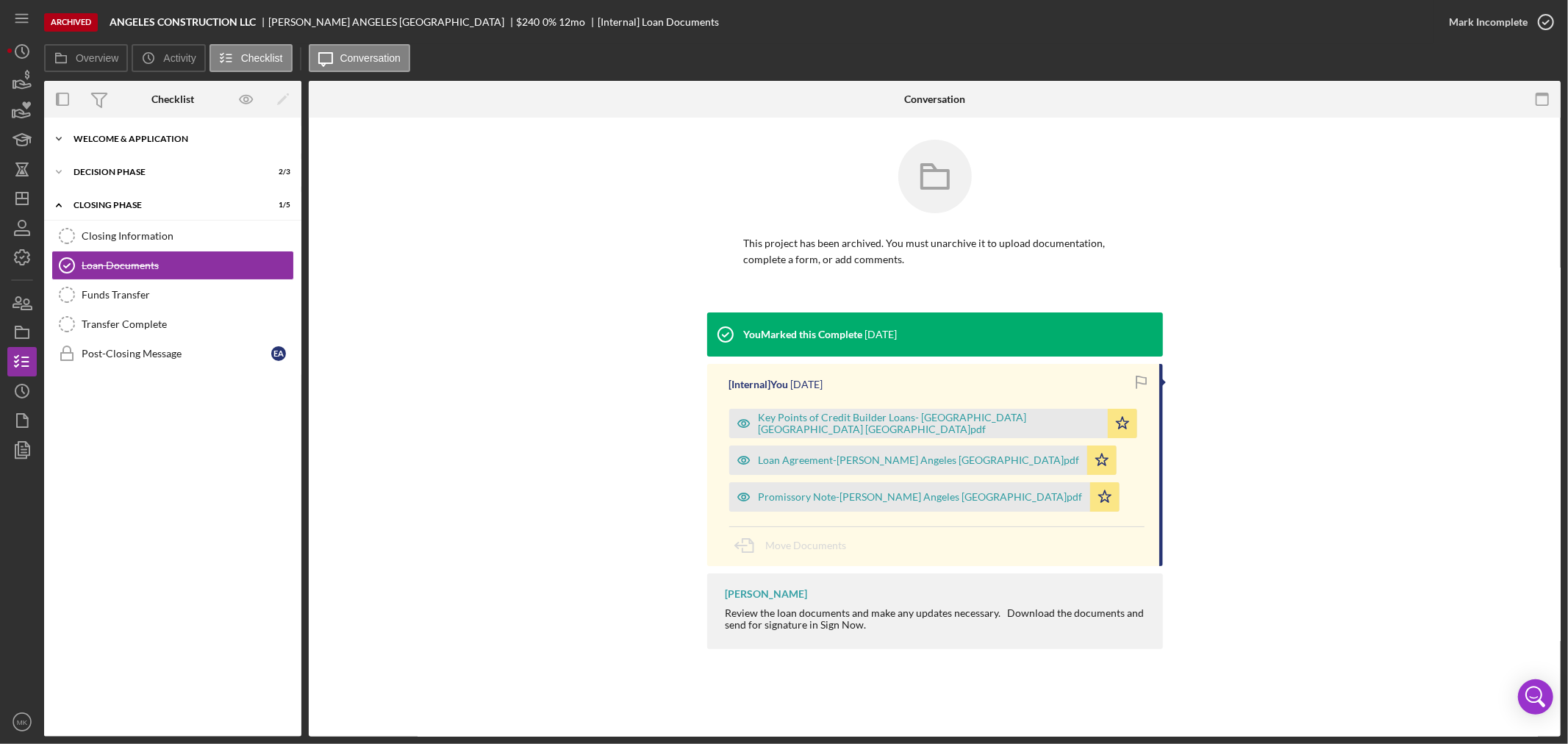
click at [151, 138] on div "Welcome & Application" at bounding box center [178, 139] width 209 height 9
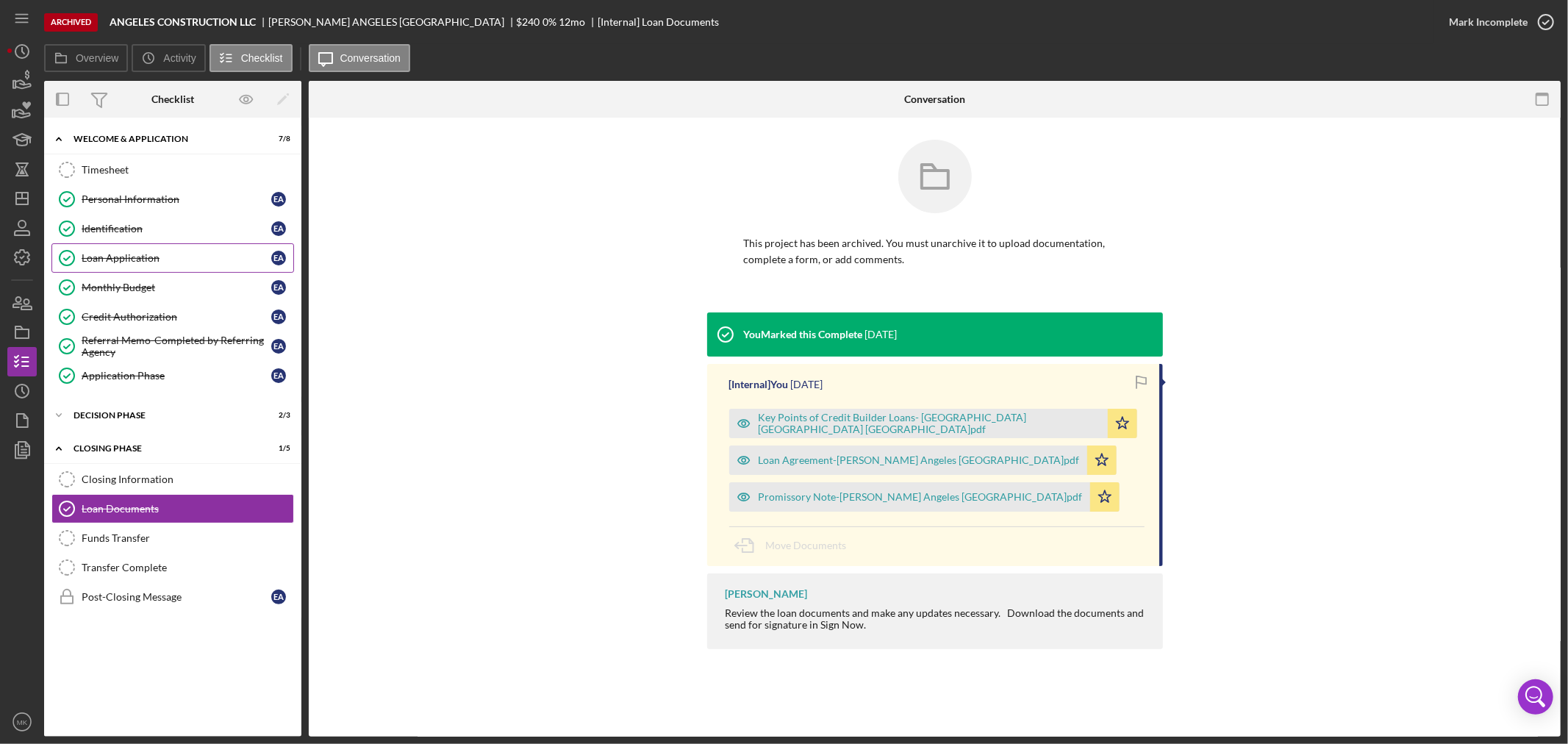
click at [171, 260] on div "Loan Application" at bounding box center [176, 258] width 189 height 11
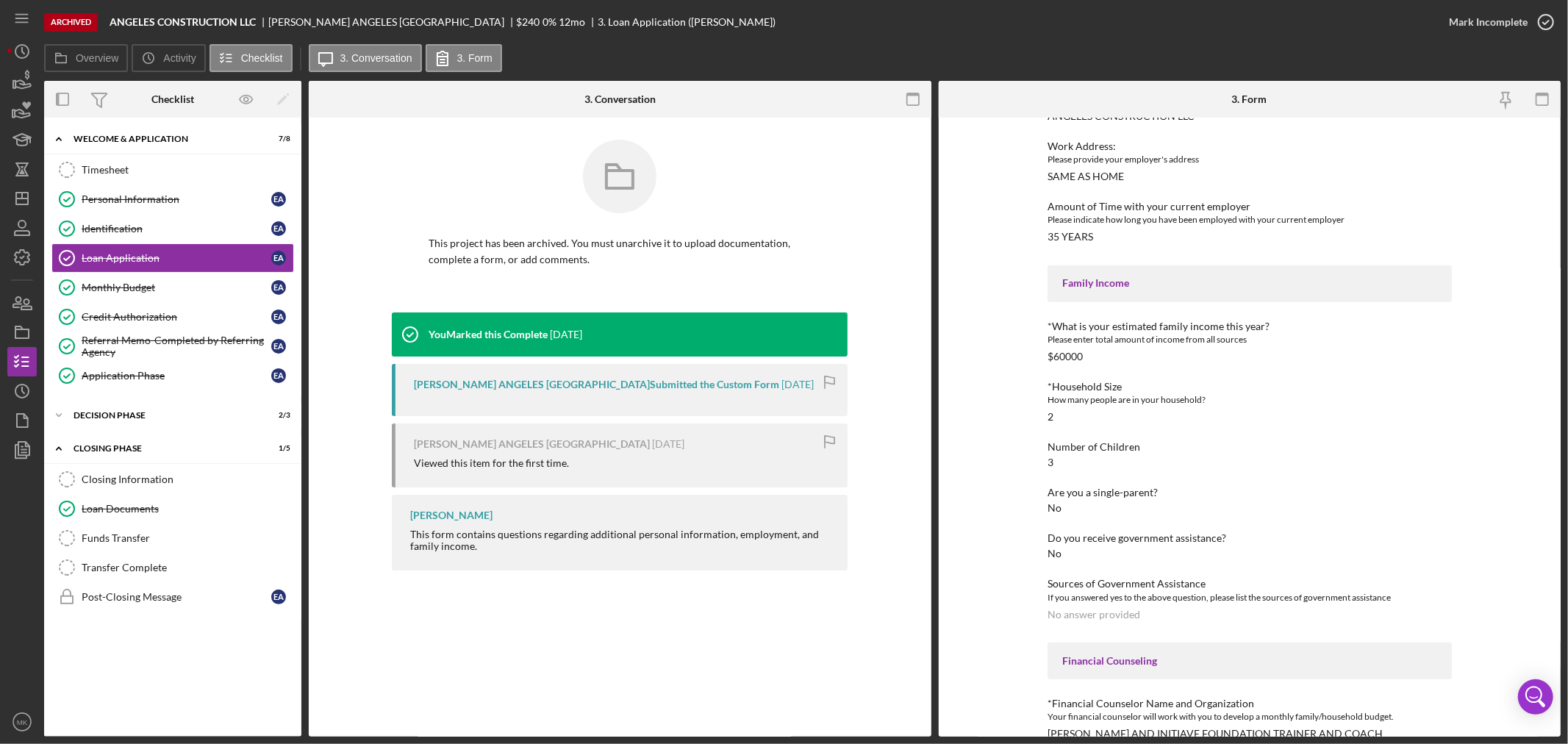
scroll to position [596, 0]
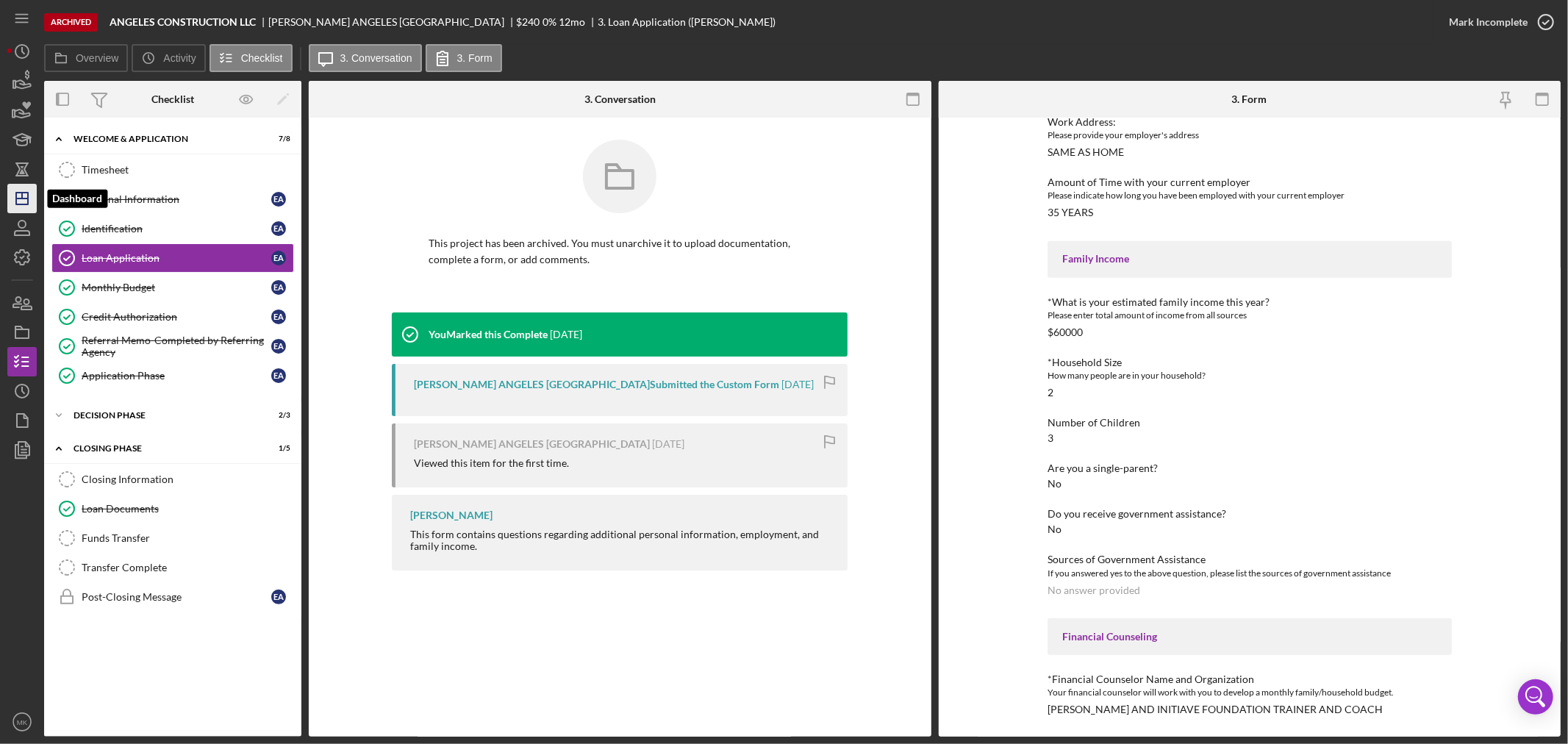
click at [20, 196] on icon "Icon/Dashboard" at bounding box center [22, 199] width 37 height 37
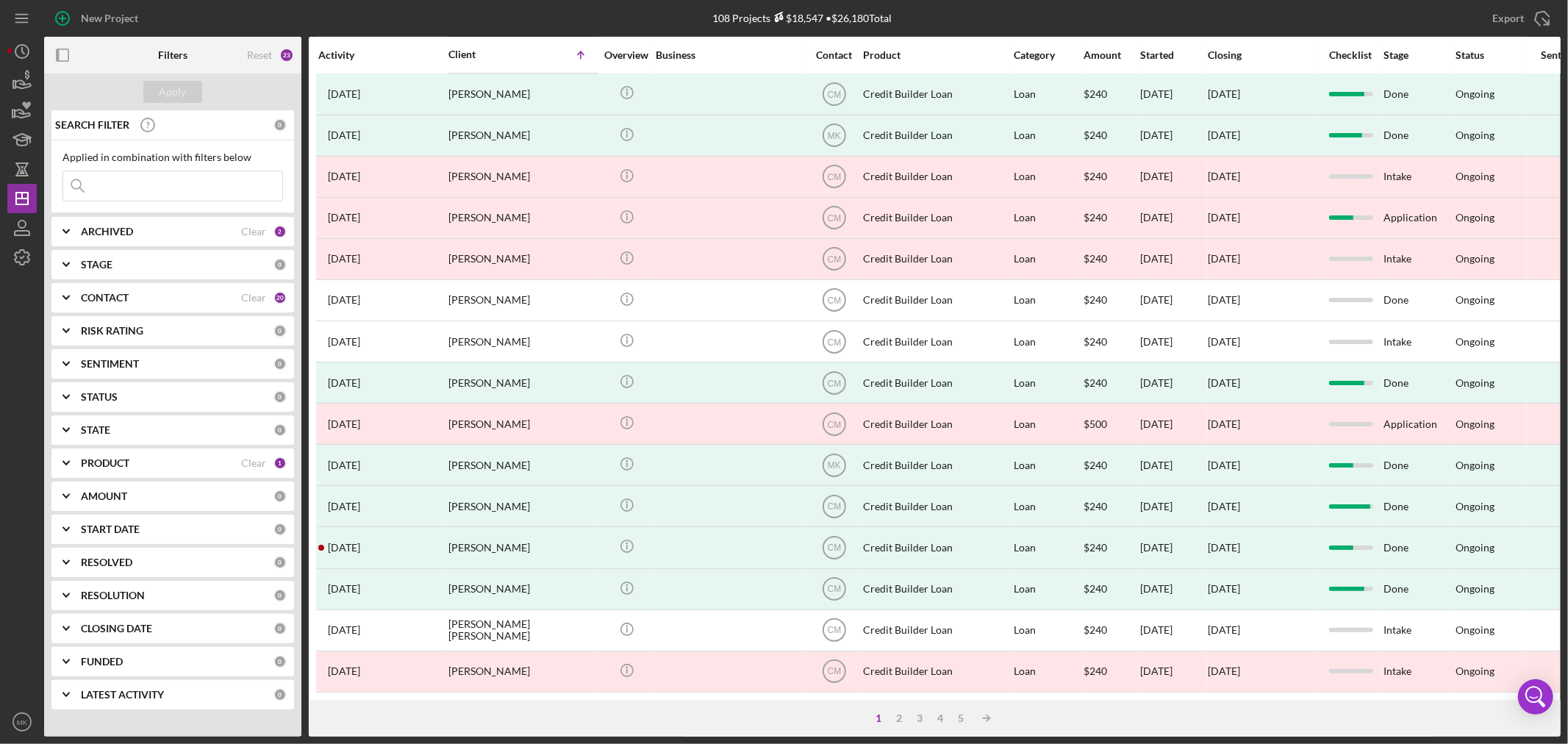
scroll to position [440, 0]
click at [900, 713] on div "2" at bounding box center [899, 718] width 21 height 11
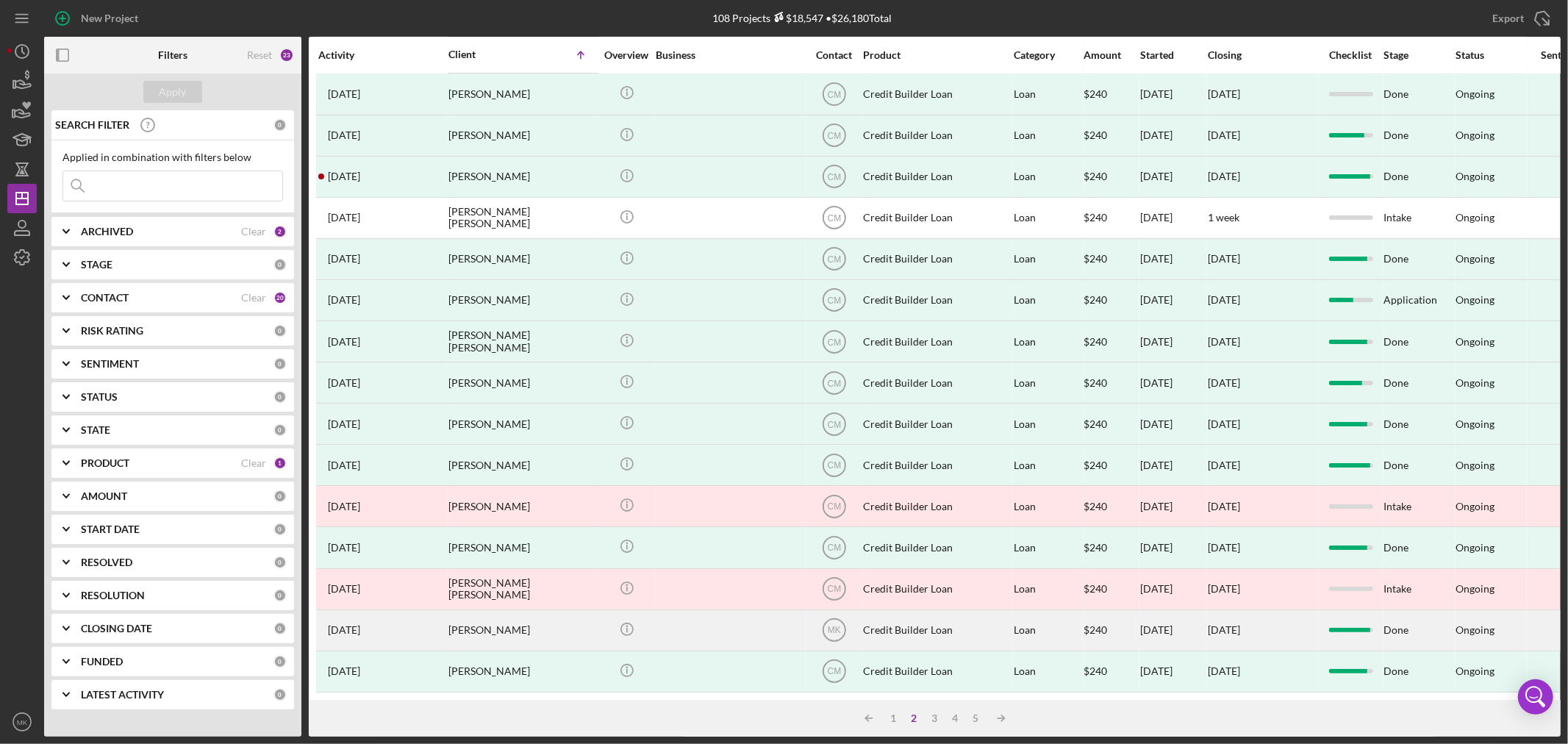
click at [516, 613] on div "[PERSON_NAME]" at bounding box center [522, 630] width 147 height 39
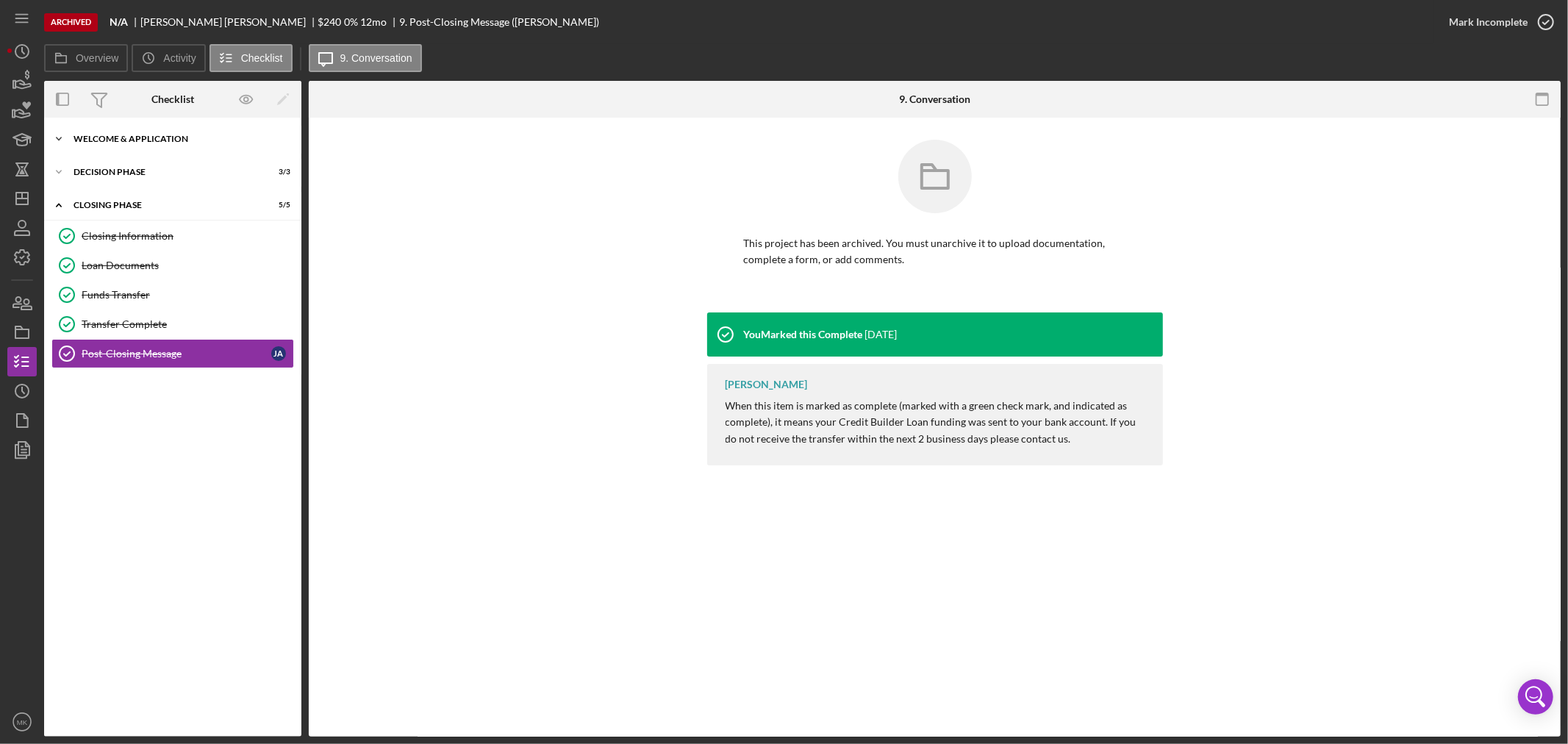
click at [148, 136] on div "Welcome & Application" at bounding box center [178, 139] width 209 height 9
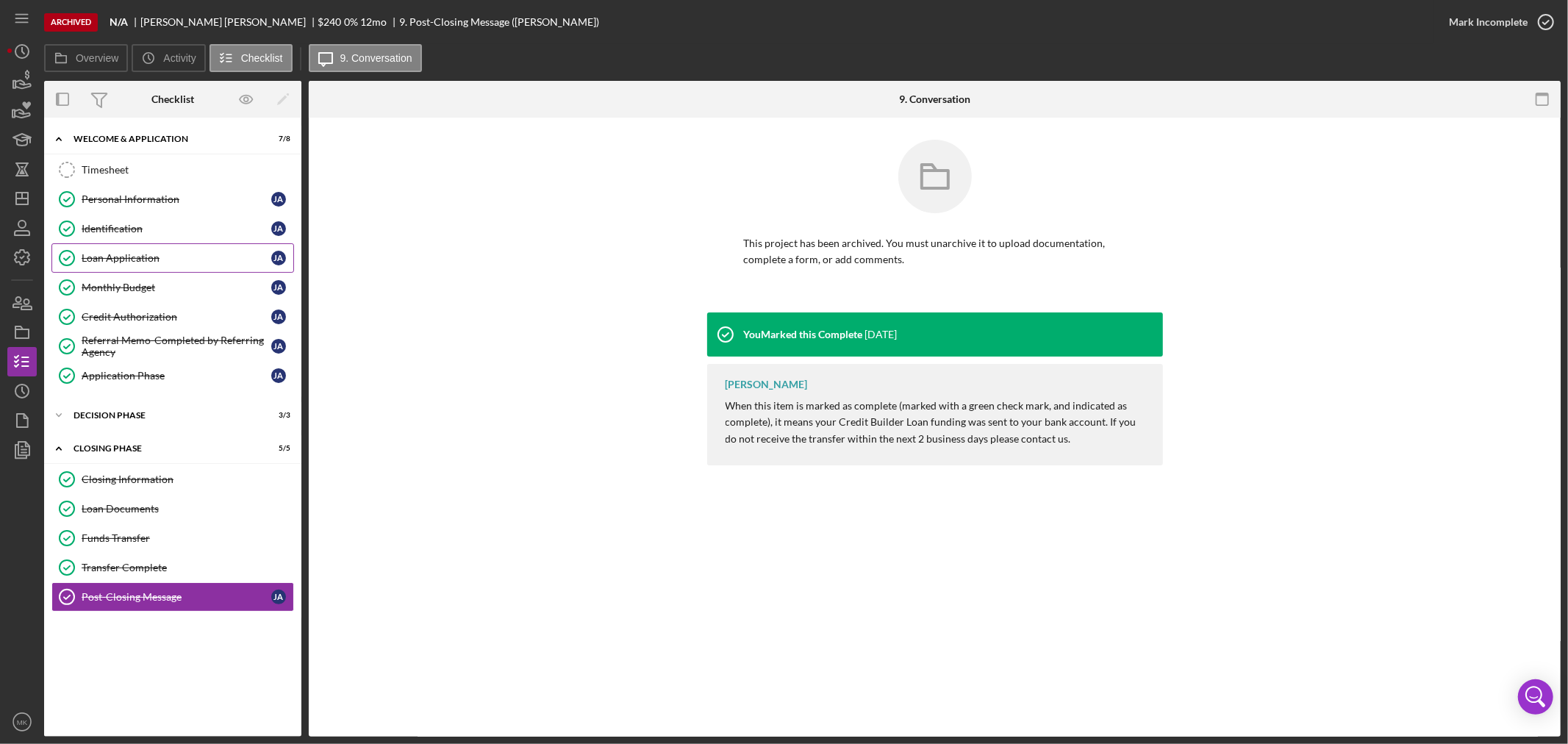
click at [122, 253] on div "Loan Application" at bounding box center [176, 258] width 189 height 11
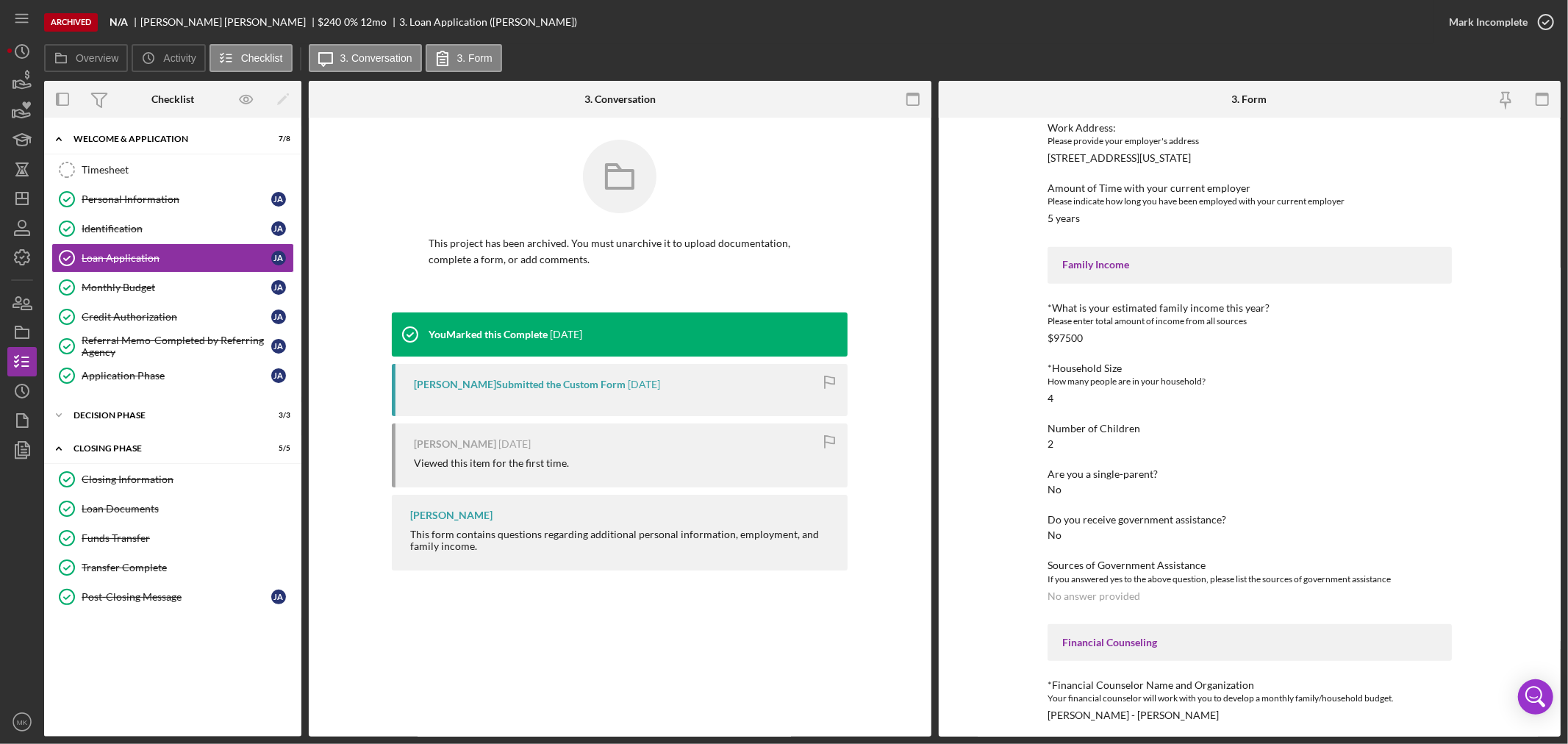
scroll to position [596, 0]
